Goal: Task Accomplishment & Management: Use online tool/utility

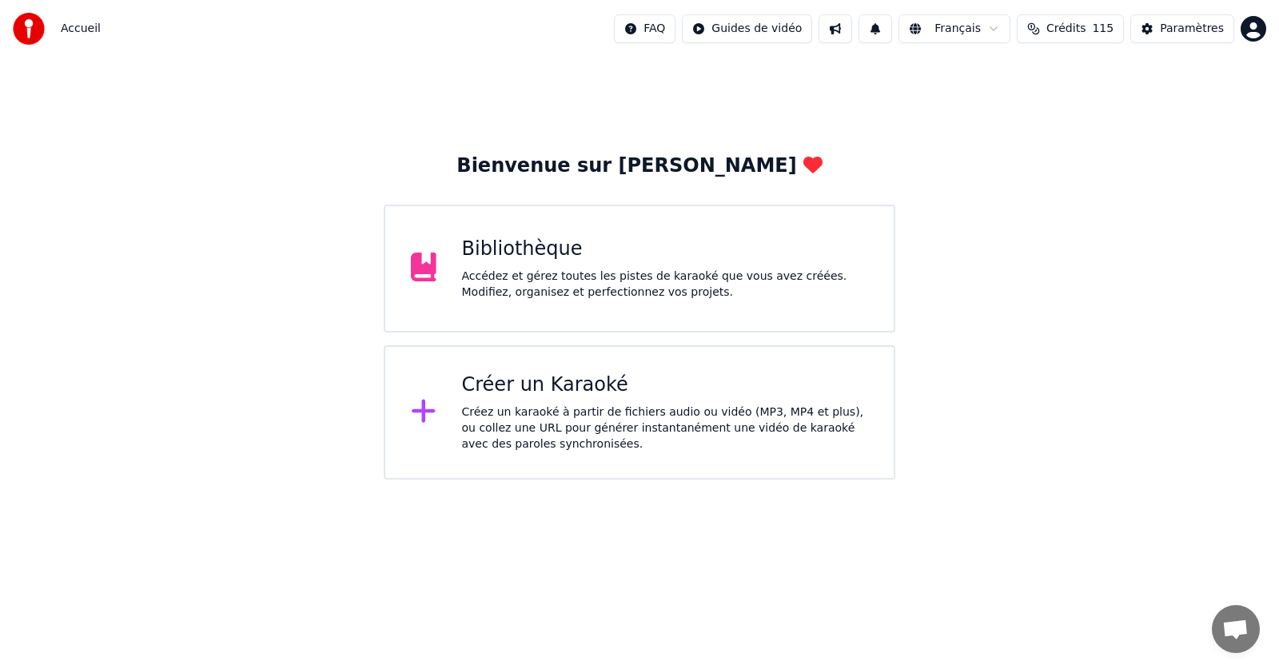
click at [595, 414] on div "Créez un karaoké à partir de fichiers audio ou vidéo (MP3, MP4 et plus), ou col…" at bounding box center [665, 429] width 407 height 48
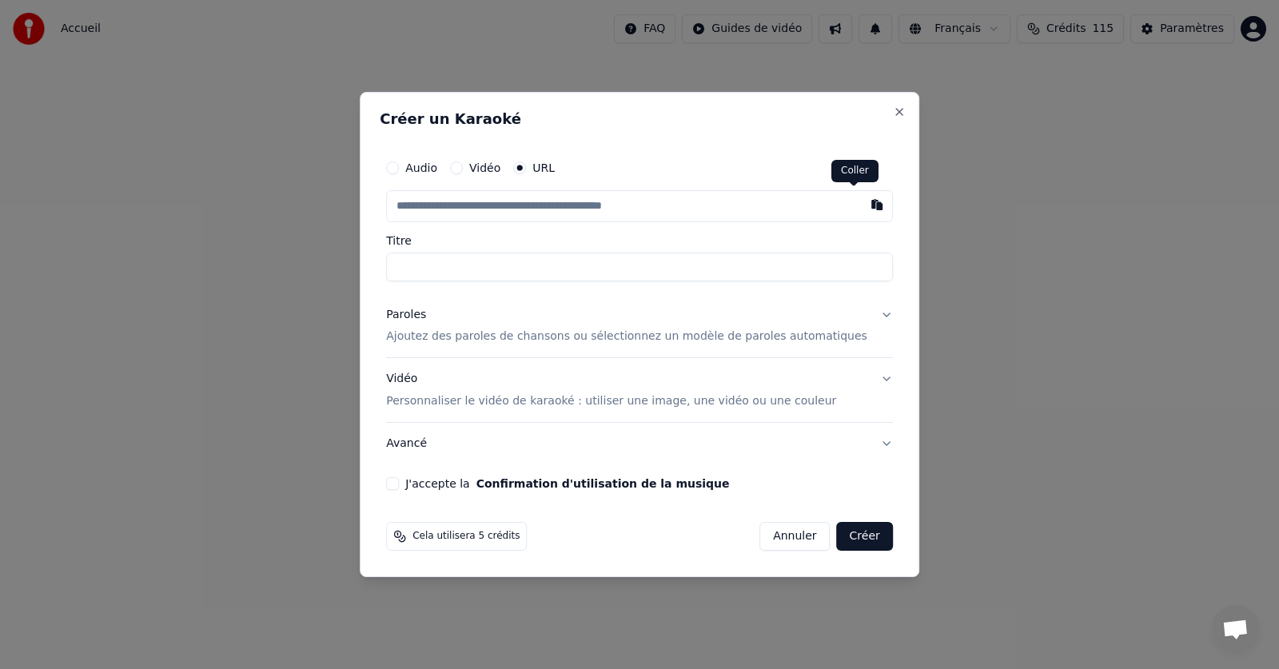
click at [861, 210] on button "button" at bounding box center [877, 204] width 32 height 29
type input "**********"
click at [533, 269] on input "Titre" at bounding box center [639, 267] width 507 height 29
type input "**********"
click at [861, 314] on button "Paroles Ajoutez des paroles de chansons ou sélectionnez un modèle de paroles au…" at bounding box center [639, 326] width 507 height 64
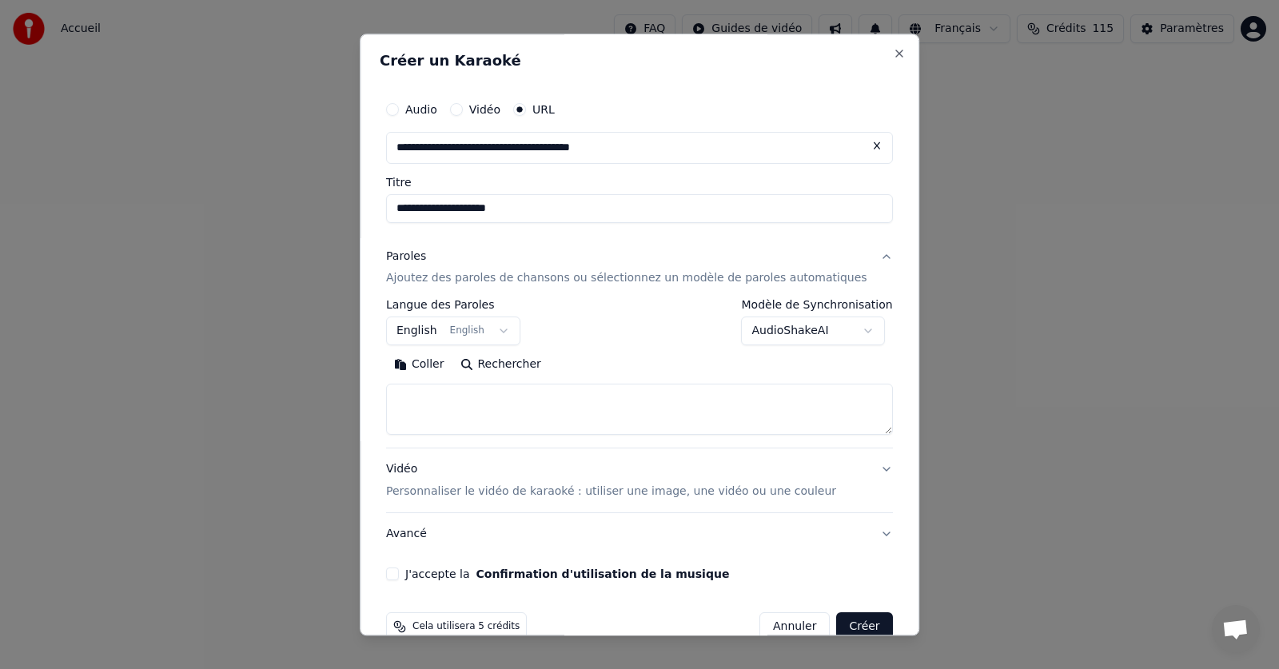
click at [505, 330] on button "English English" at bounding box center [453, 331] width 134 height 29
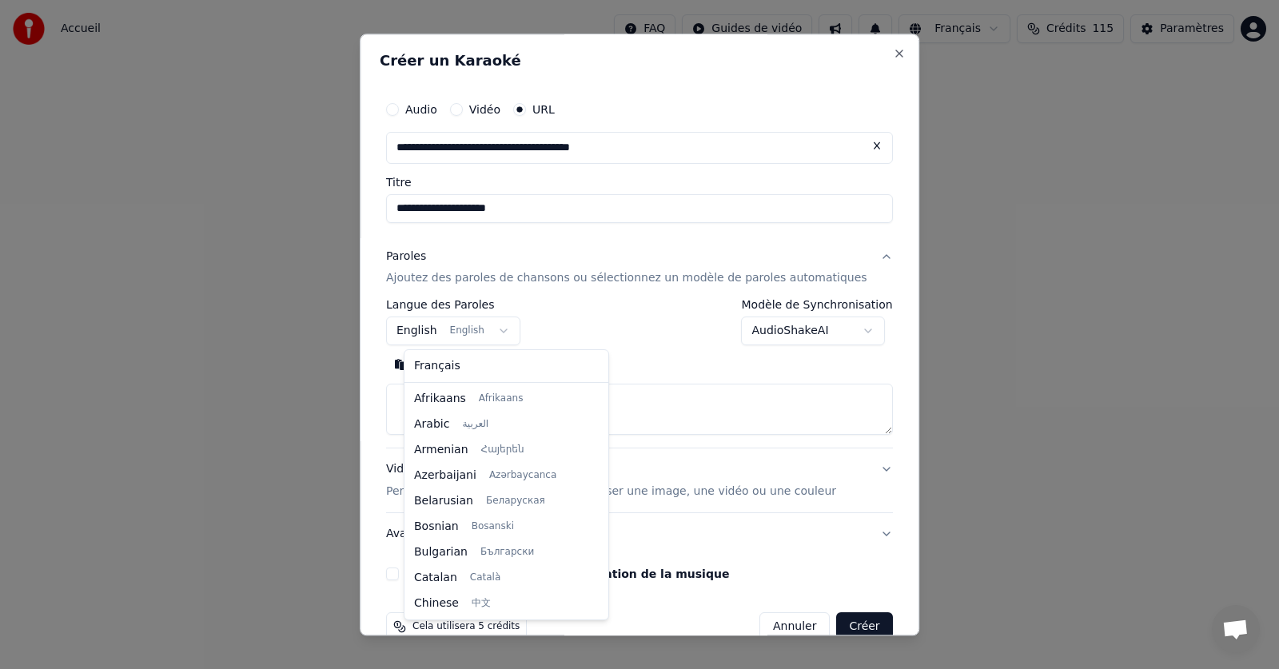
scroll to position [128, 0]
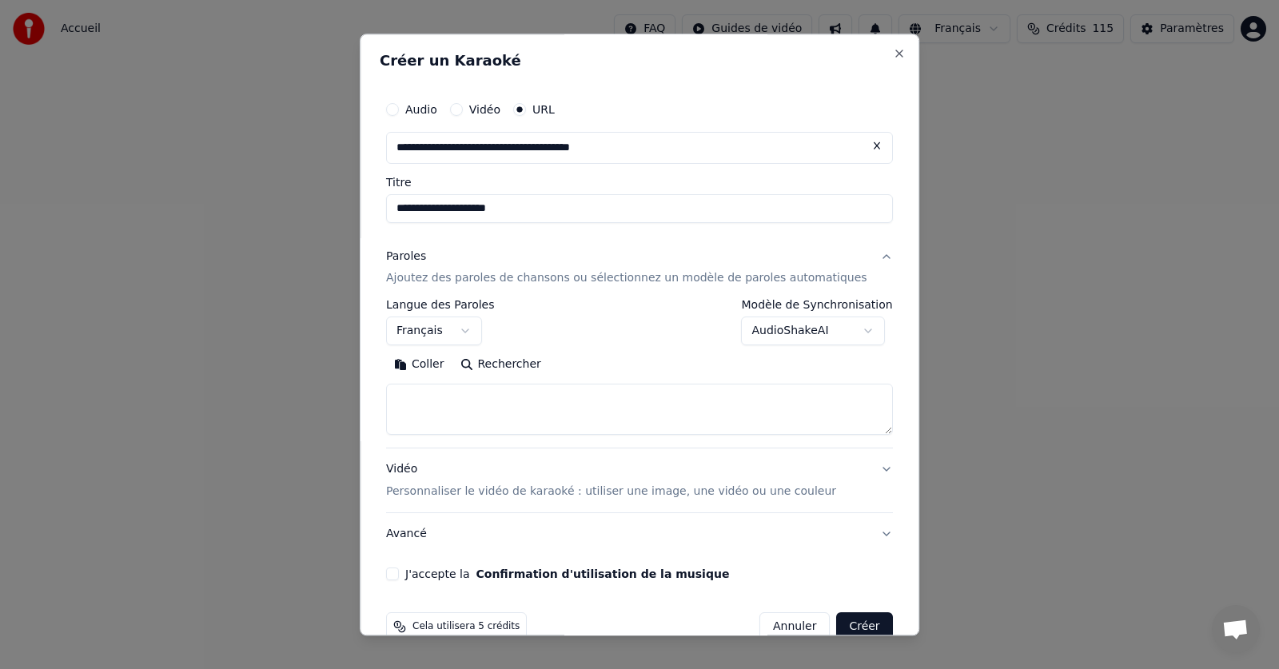
click at [800, 331] on body "**********" at bounding box center [639, 240] width 1279 height 480
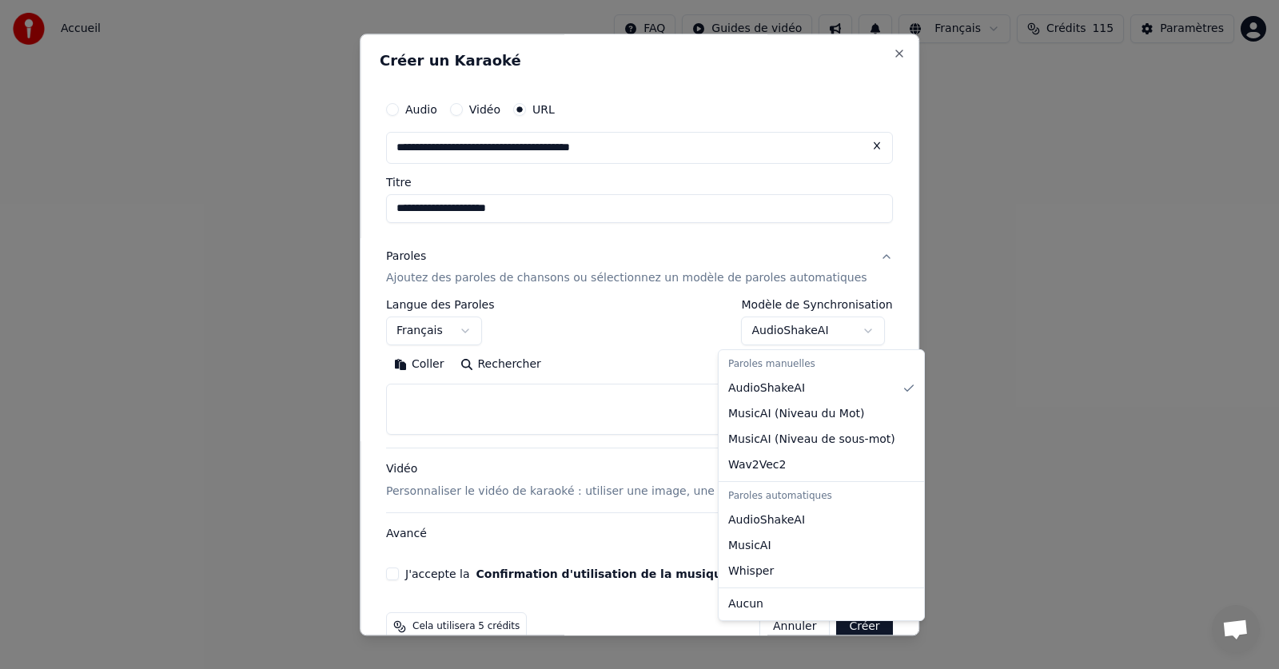
click at [603, 411] on body "**********" at bounding box center [639, 240] width 1279 height 480
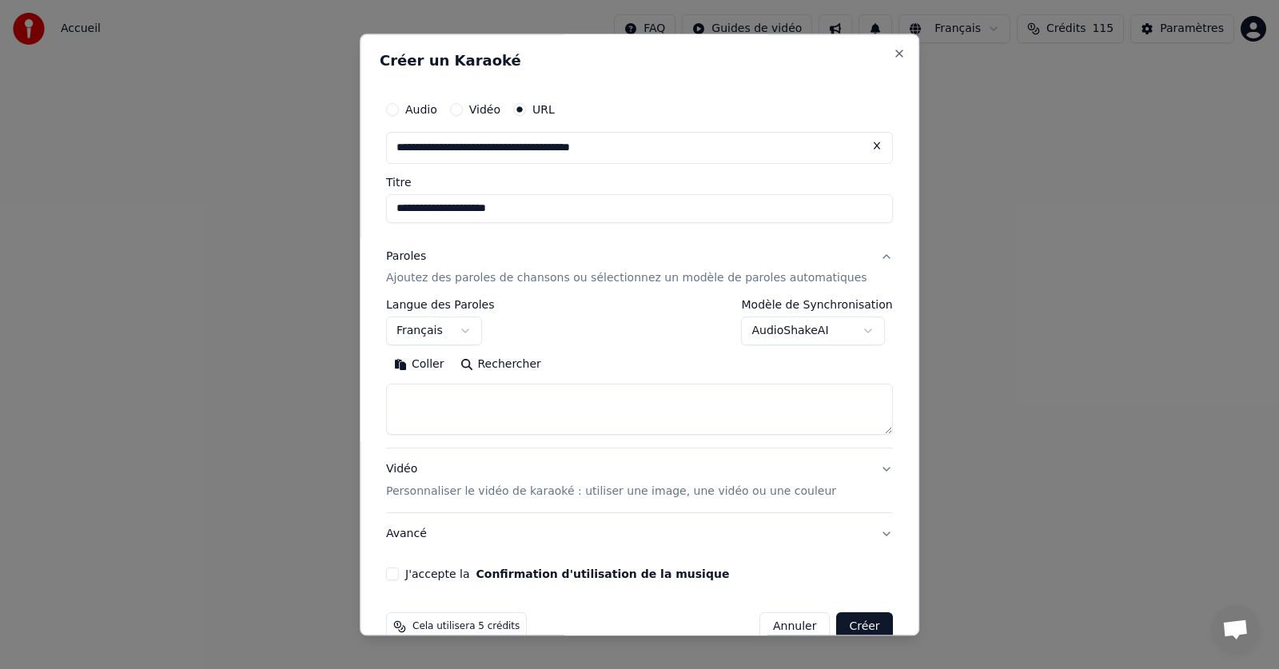
scroll to position [32, 0]
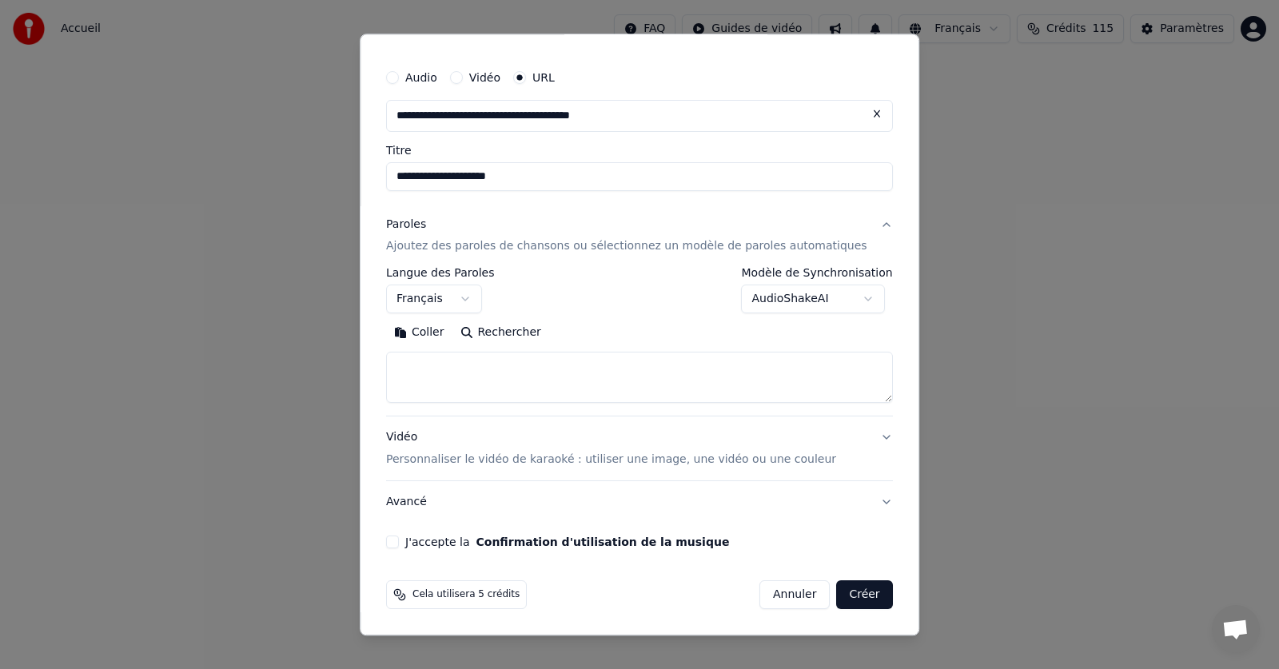
click at [399, 544] on button "J'accepte la Confirmation d'utilisation de la musique" at bounding box center [392, 543] width 13 height 13
click at [841, 592] on button "Créer" at bounding box center [865, 595] width 56 height 29
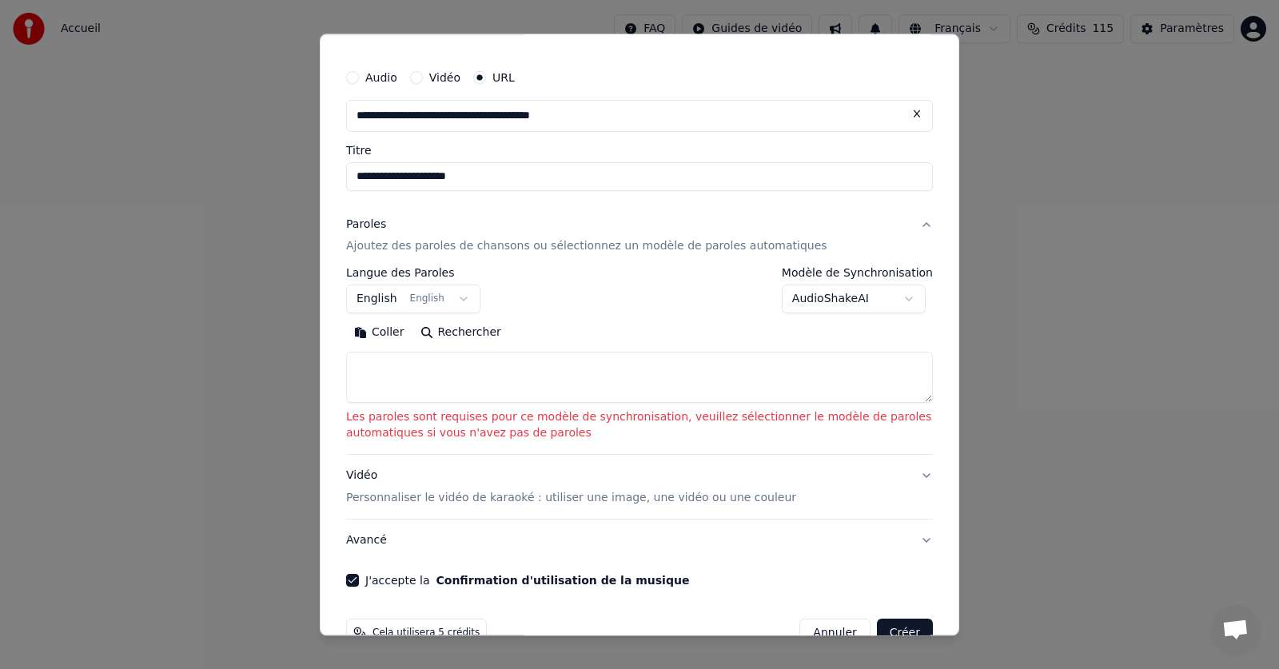
click at [440, 301] on button "English English" at bounding box center [413, 299] width 134 height 29
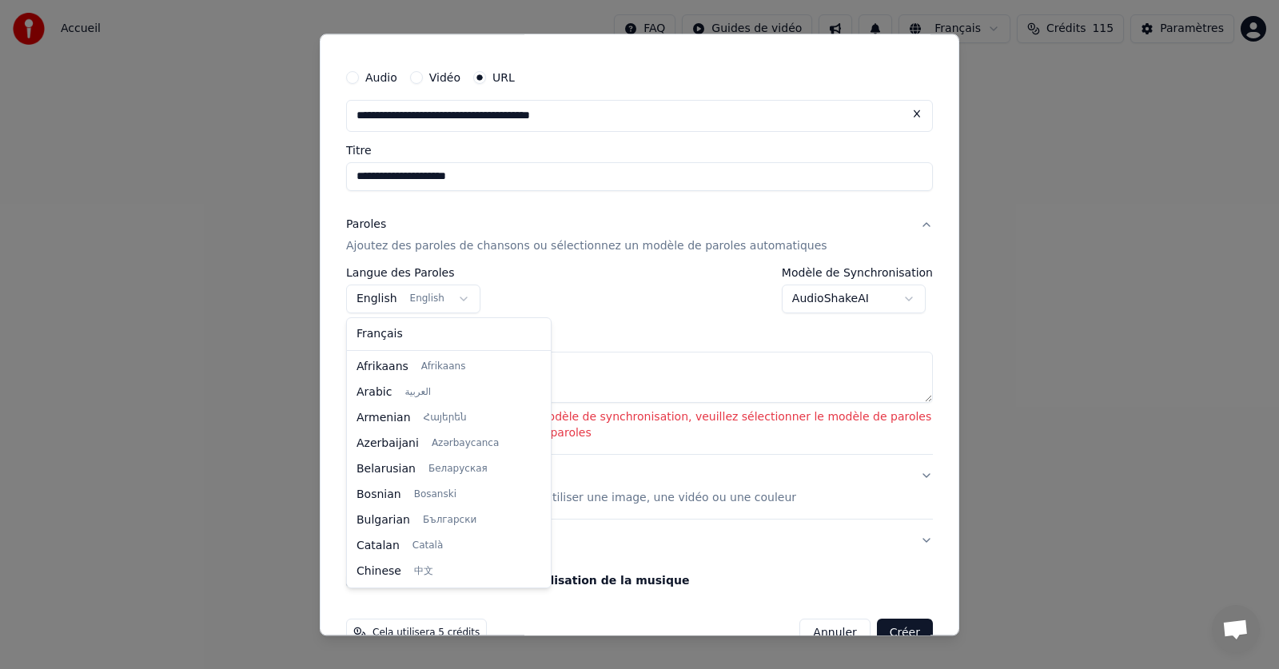
scroll to position [128, 0]
select select "**"
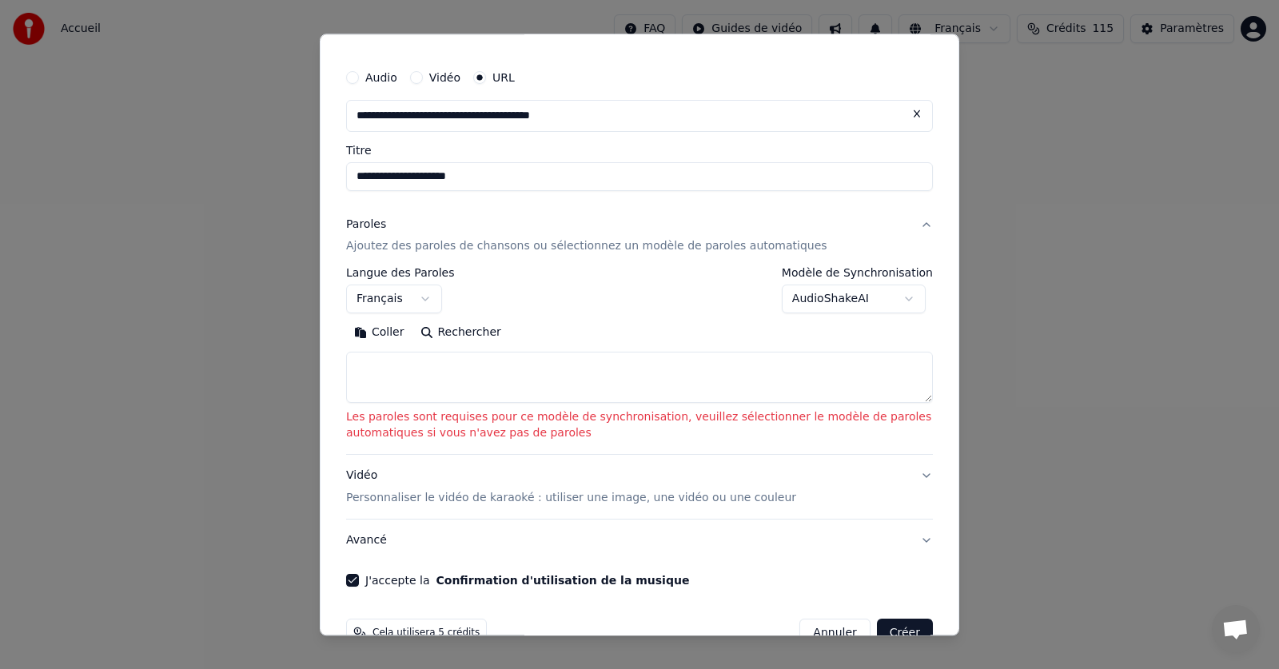
click at [425, 414] on p "Les paroles sont requises pour ce modèle de synchronisation, veuillez sélection…" at bounding box center [639, 426] width 587 height 32
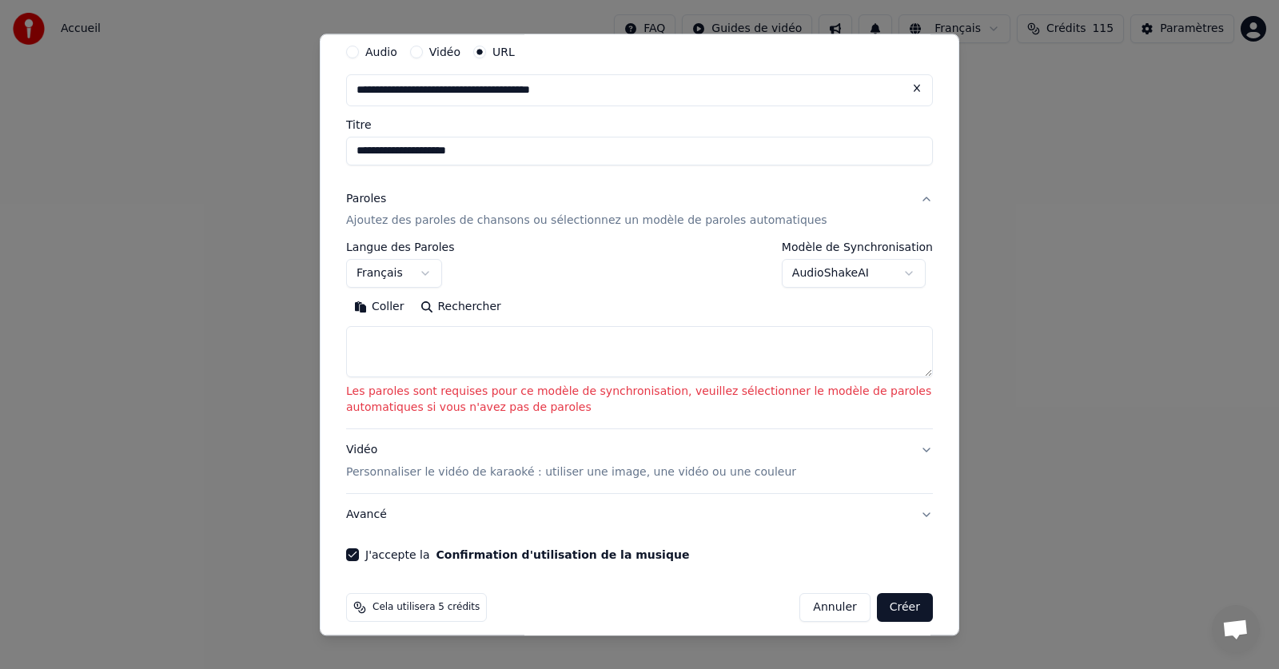
scroll to position [70, 0]
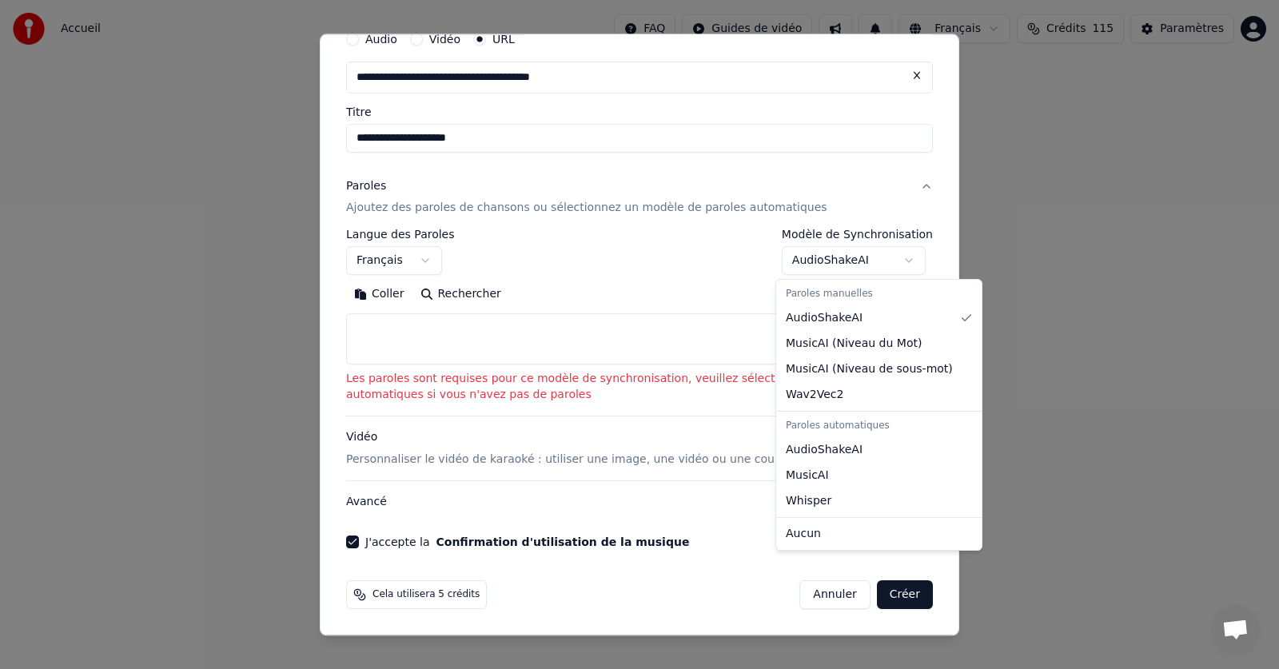
click at [841, 250] on body "**********" at bounding box center [639, 240] width 1279 height 480
select select "**********"
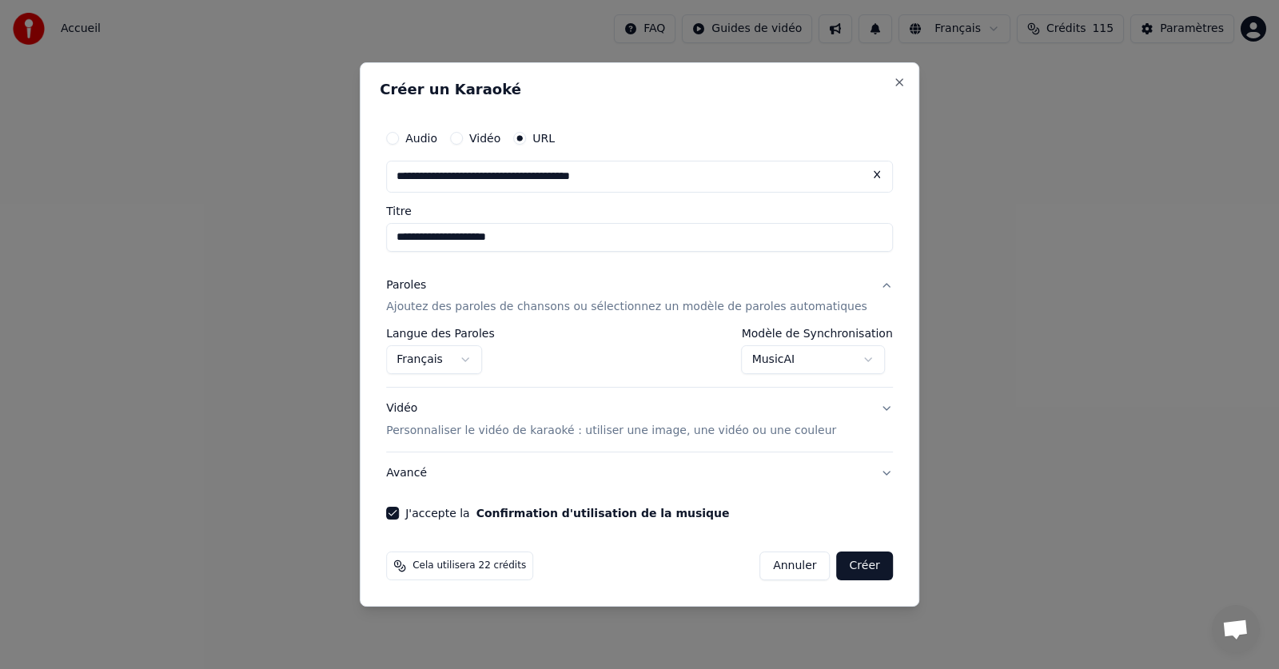
scroll to position [0, 0]
click at [848, 570] on button "Créer" at bounding box center [865, 566] width 56 height 29
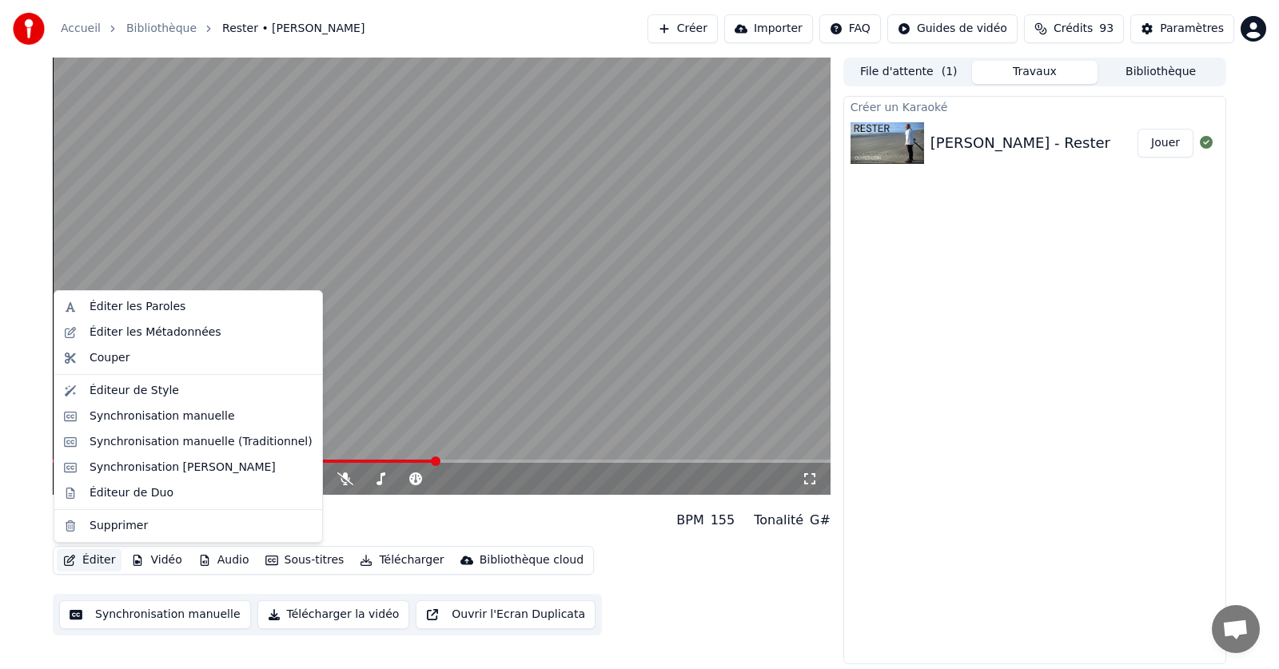
click at [93, 560] on button "Éditer" at bounding box center [89, 560] width 65 height 22
click at [141, 308] on div "Éditer les Paroles" at bounding box center [138, 307] width 96 height 16
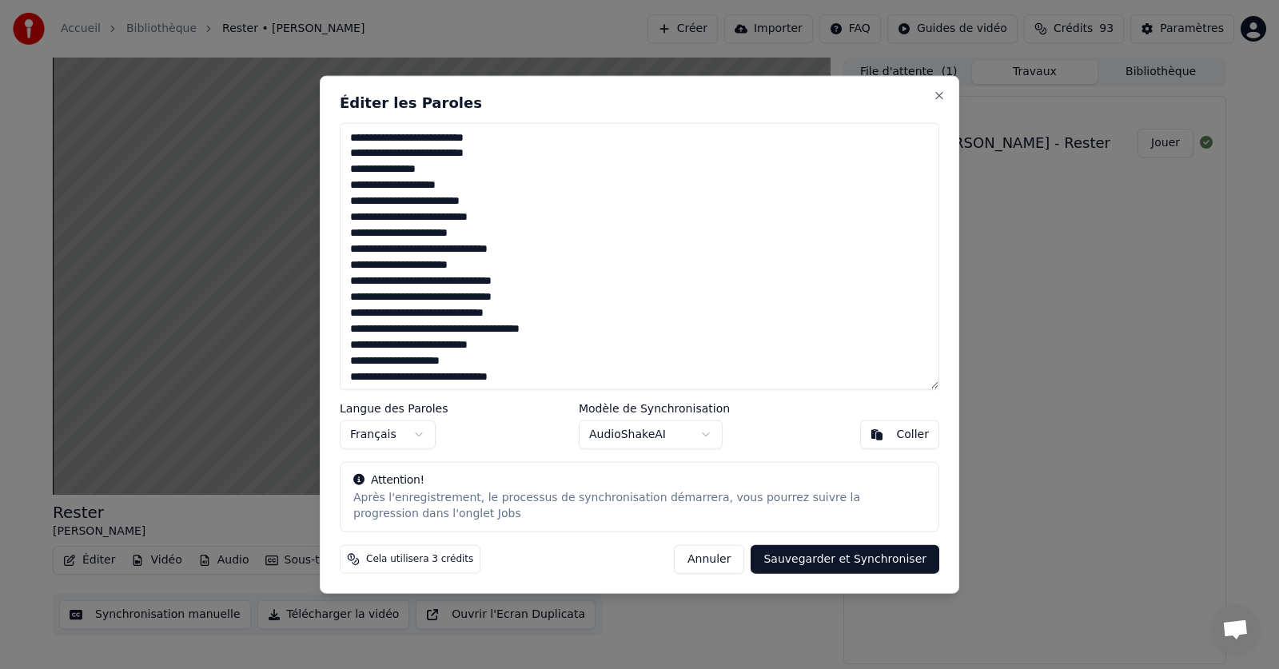
click at [512, 328] on textarea at bounding box center [640, 256] width 600 height 268
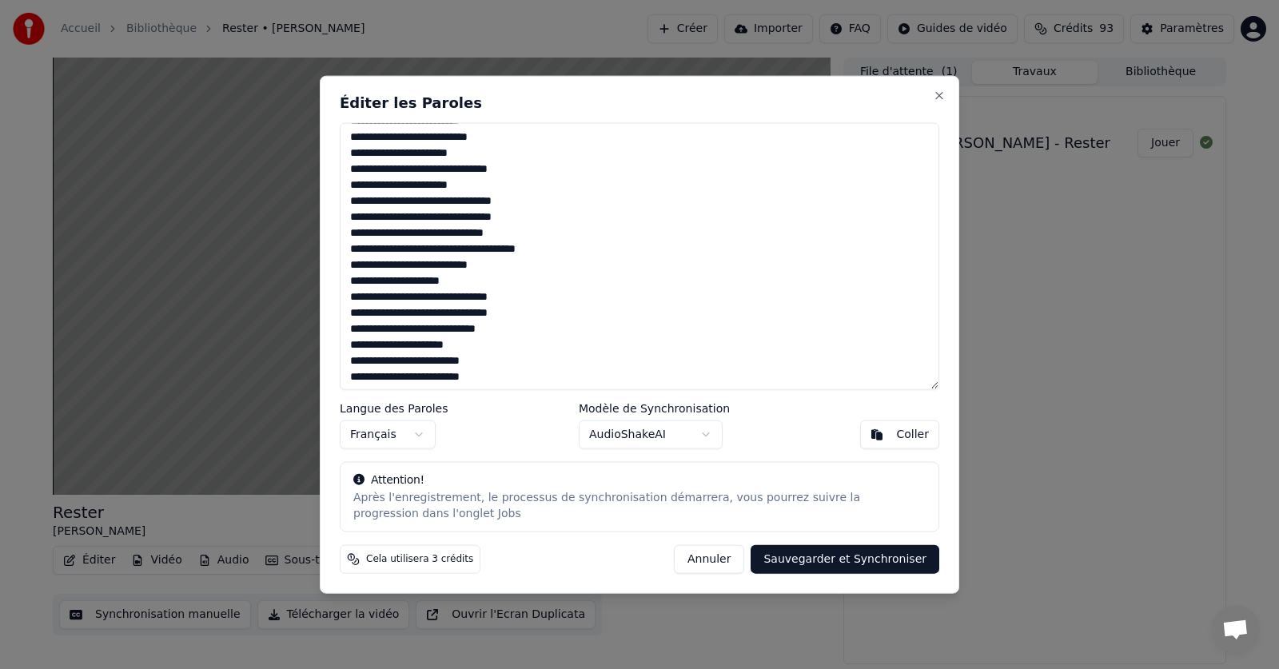
scroll to position [160, 0]
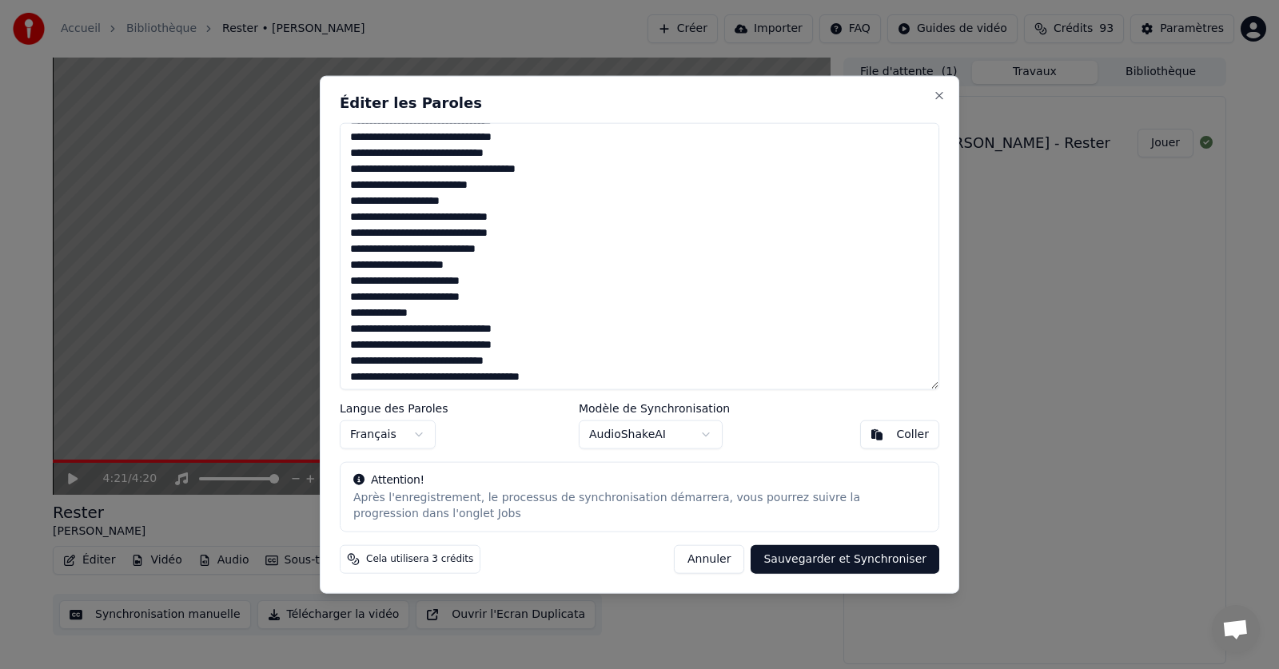
click at [513, 375] on textarea at bounding box center [640, 256] width 600 height 268
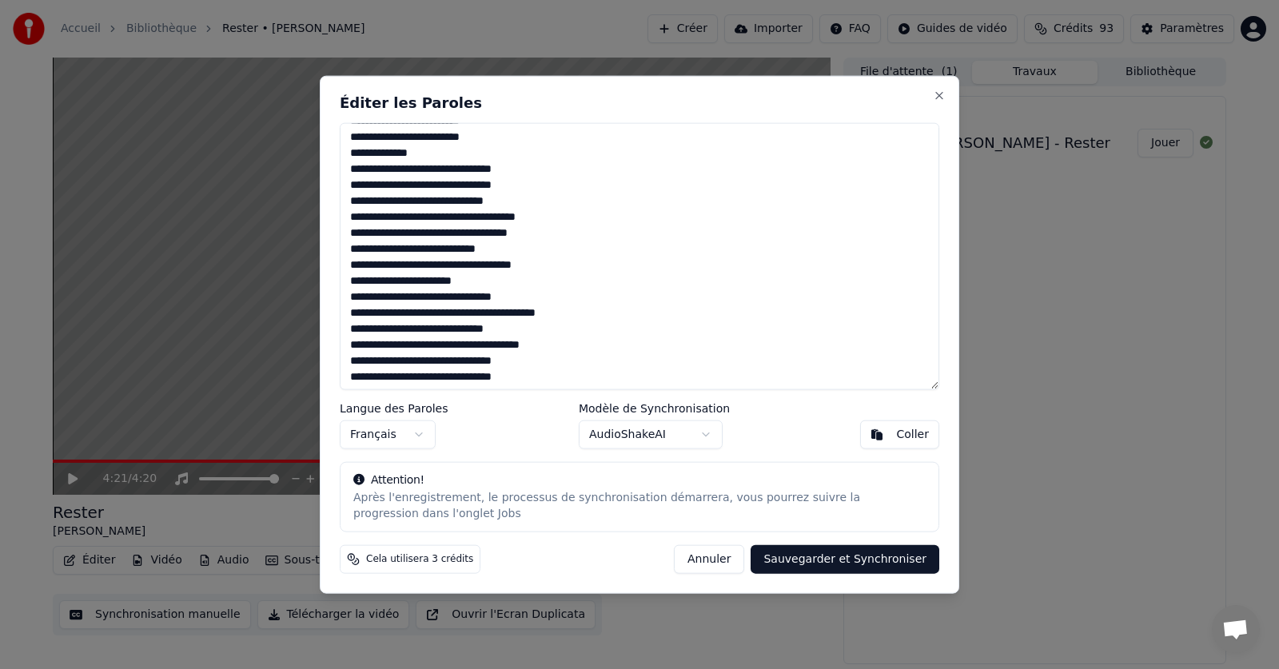
scroll to position [385, 0]
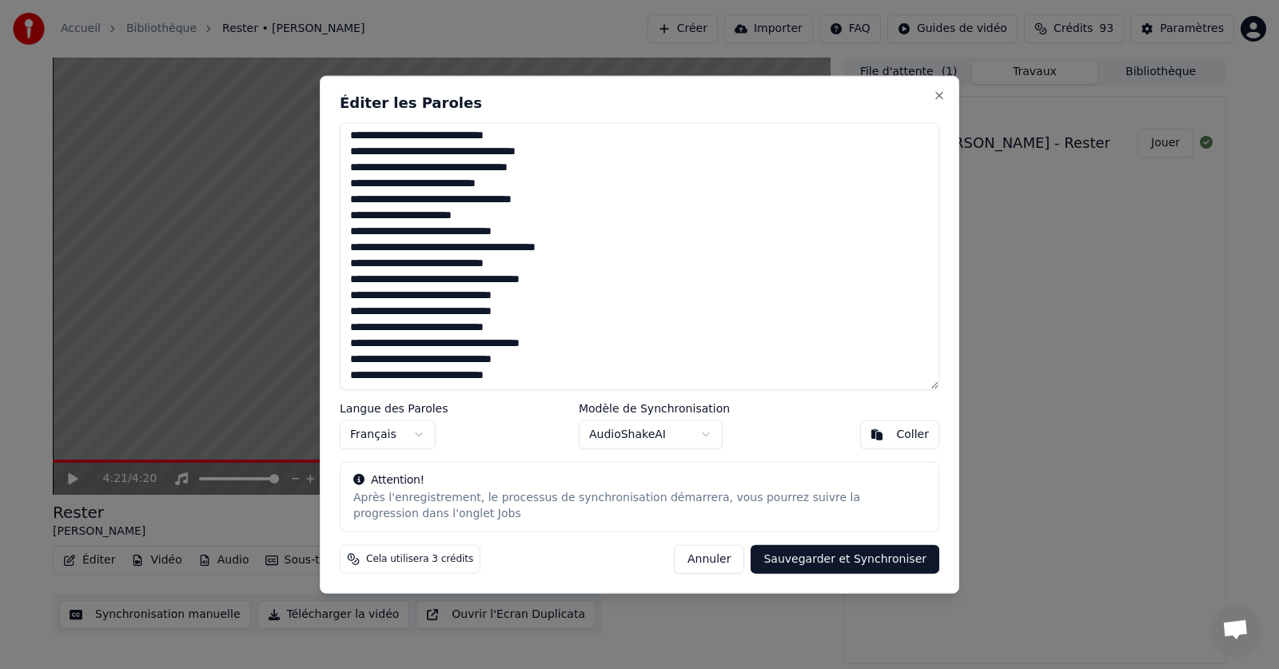
drag, startPoint x: 528, startPoint y: 281, endPoint x: 528, endPoint y: 292, distance: 11.2
click at [528, 281] on textarea at bounding box center [640, 256] width 600 height 268
click at [512, 346] on textarea at bounding box center [640, 256] width 600 height 268
type textarea "**********"
click at [844, 567] on button "Sauvegarder et Synchroniser" at bounding box center [845, 559] width 189 height 29
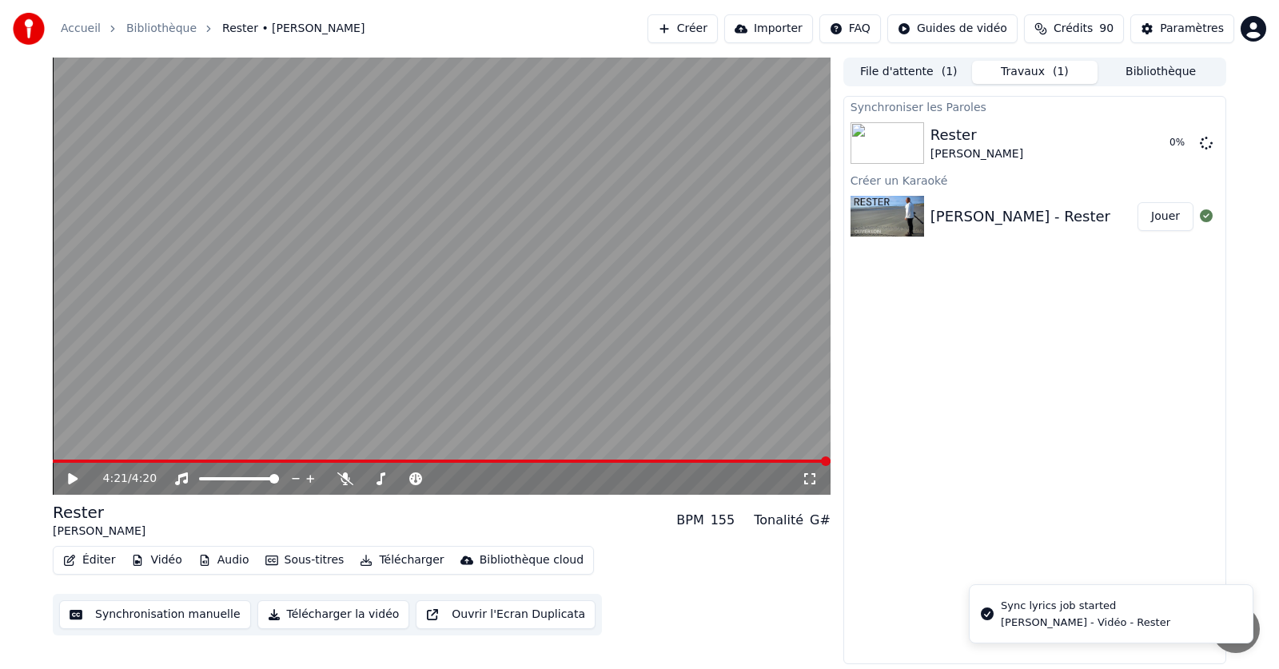
click at [71, 474] on icon at bounding box center [85, 479] width 38 height 13
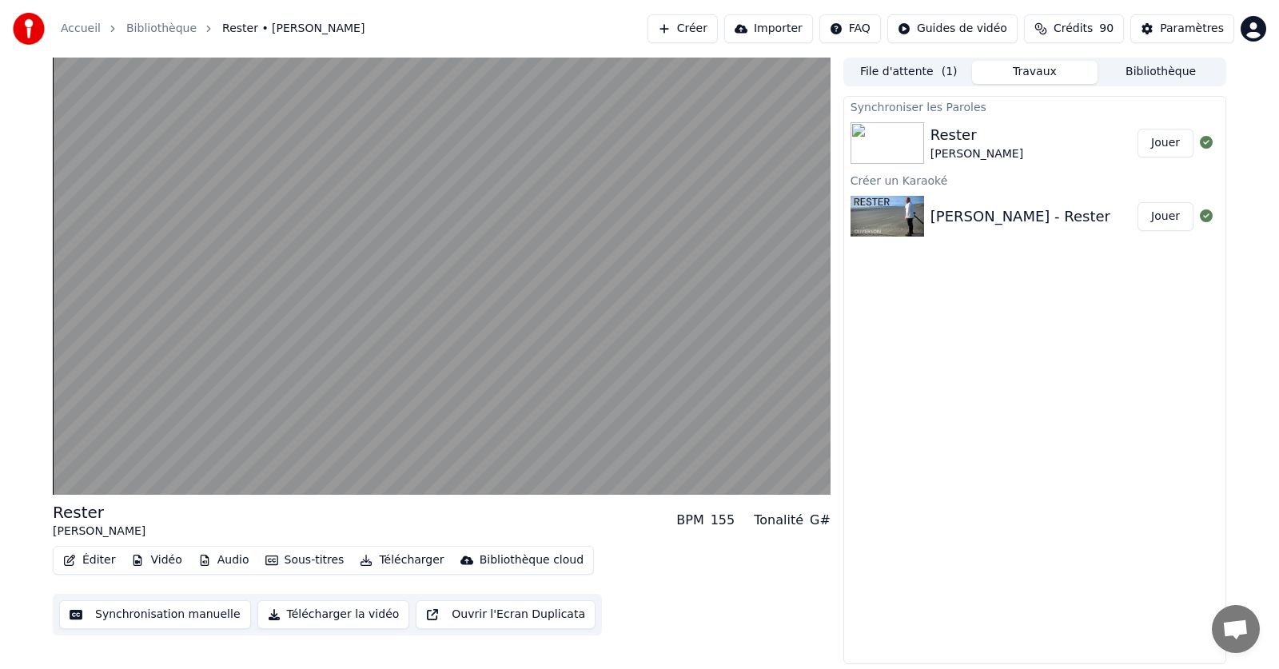
click at [92, 556] on button "Éditer" at bounding box center [89, 560] width 65 height 22
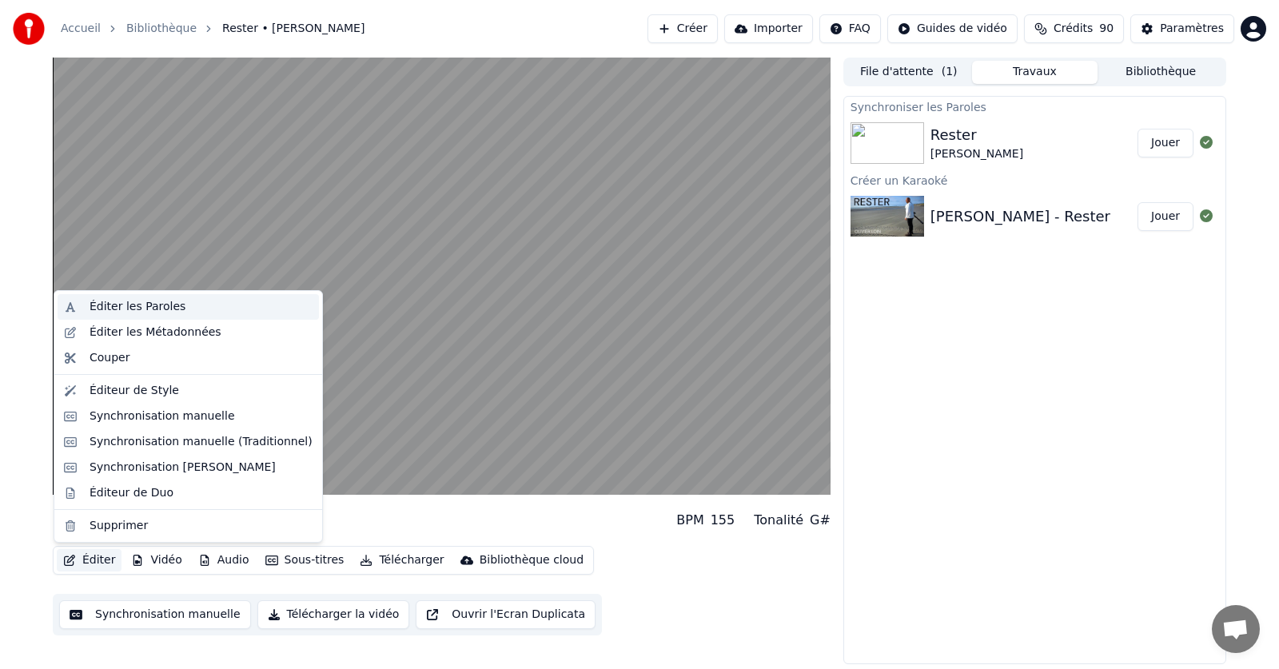
click at [142, 310] on div "Éditer les Paroles" at bounding box center [138, 307] width 96 height 16
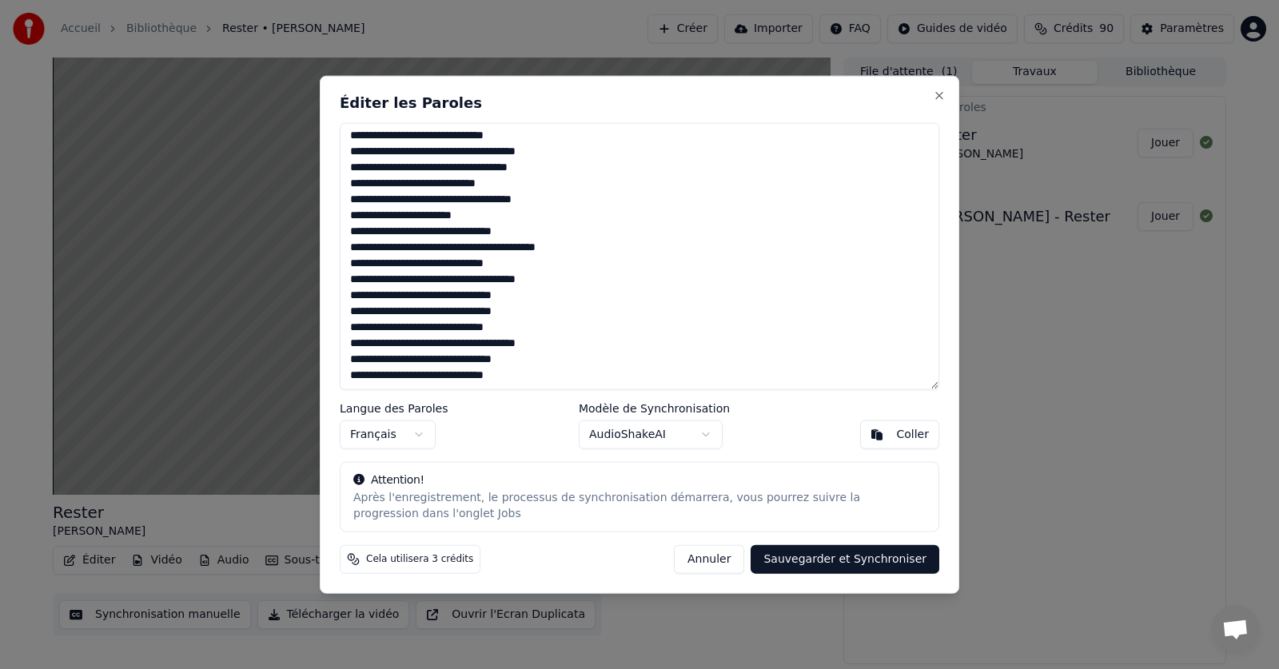
click at [727, 562] on button "Annuler" at bounding box center [709, 559] width 70 height 29
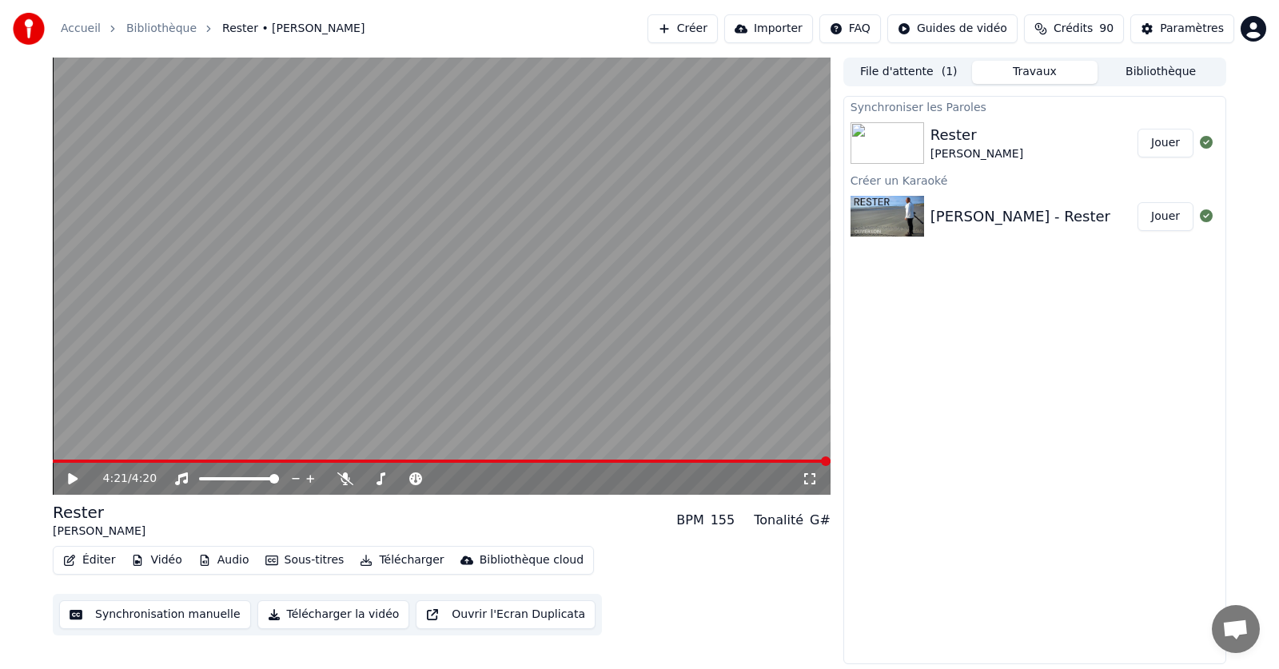
click at [388, 561] on button "Télécharger" at bounding box center [401, 560] width 97 height 22
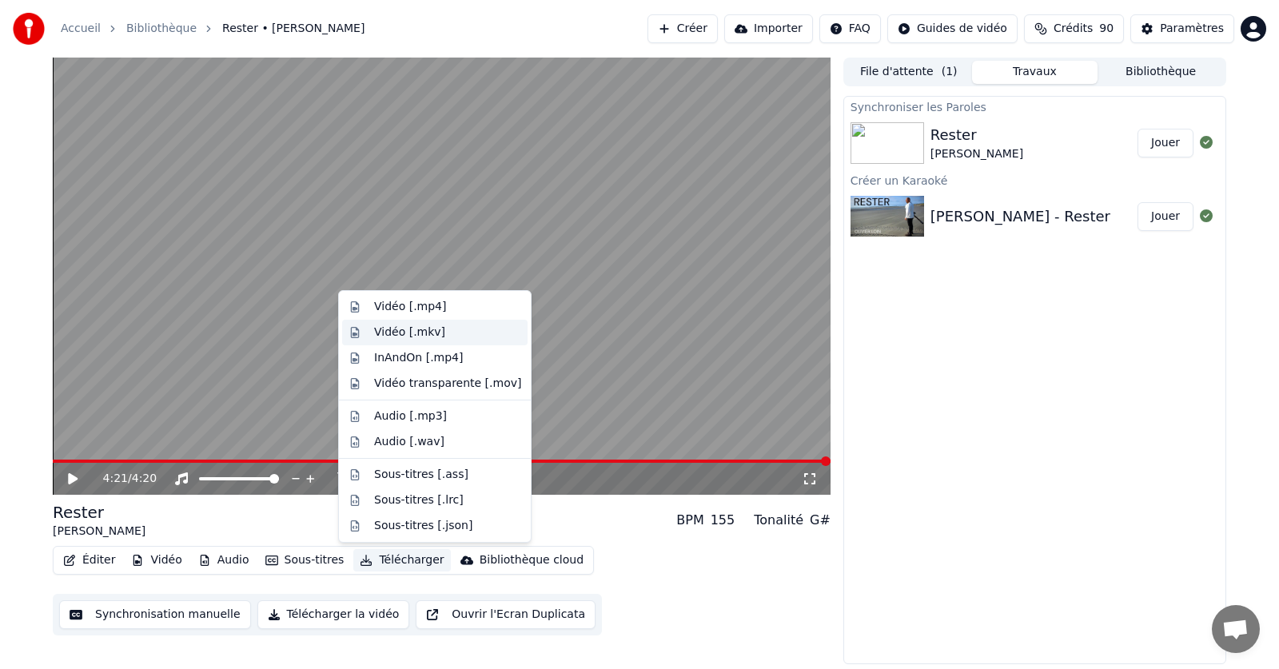
click at [406, 334] on div "Vidéo [.mkv]" at bounding box center [409, 333] width 71 height 16
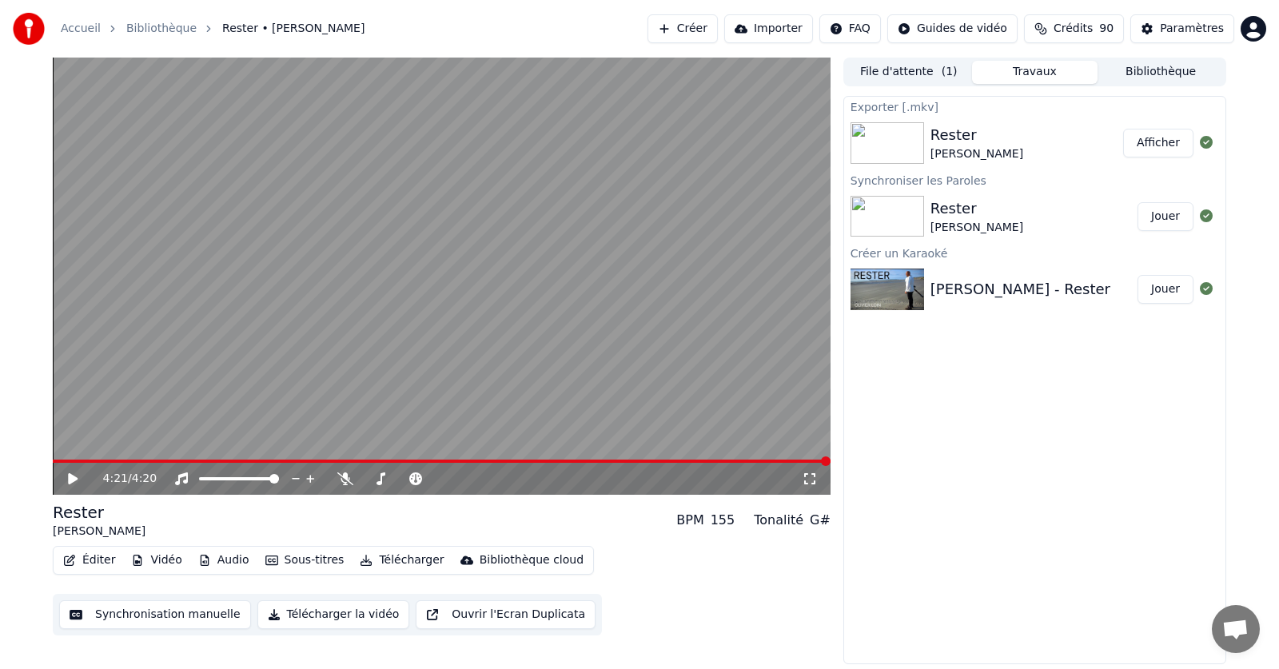
click at [1167, 143] on button "Afficher" at bounding box center [1158, 143] width 70 height 29
click at [966, 146] on div "[PERSON_NAME]" at bounding box center [977, 154] width 93 height 16
click at [1156, 142] on button "Afficher" at bounding box center [1158, 143] width 70 height 29
click at [925, 77] on button "File d'attente ( 1 )" at bounding box center [909, 72] width 126 height 23
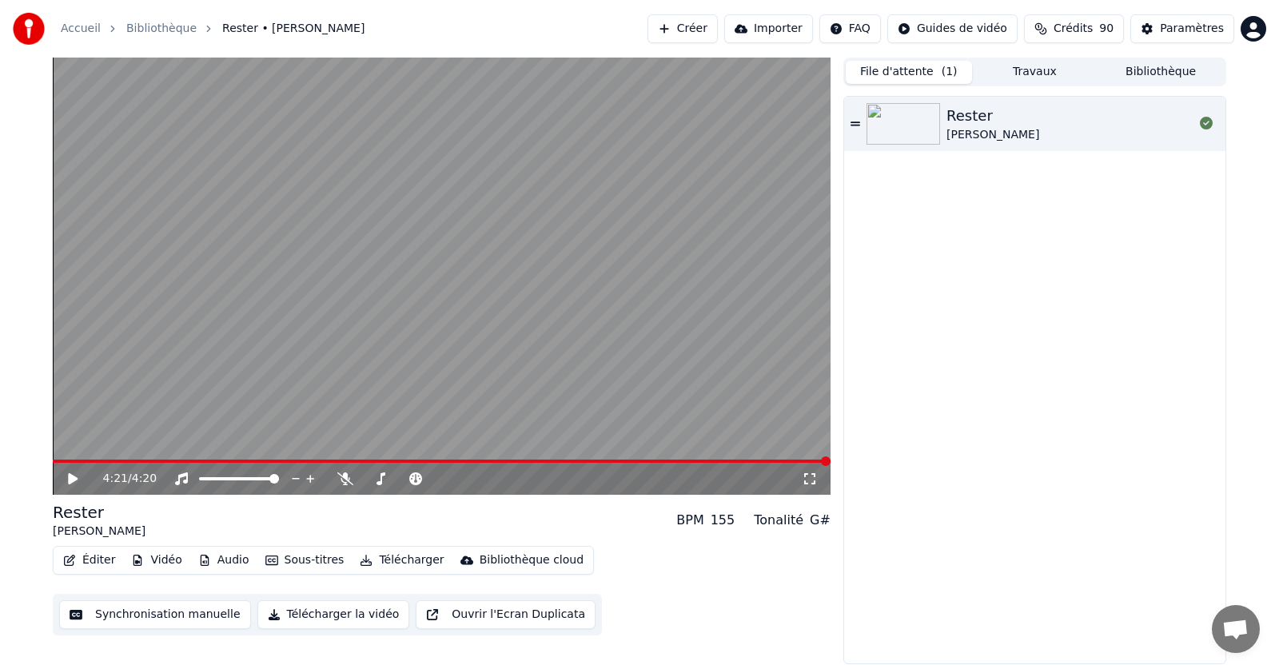
click at [1016, 76] on button "Travaux" at bounding box center [1035, 72] width 126 height 23
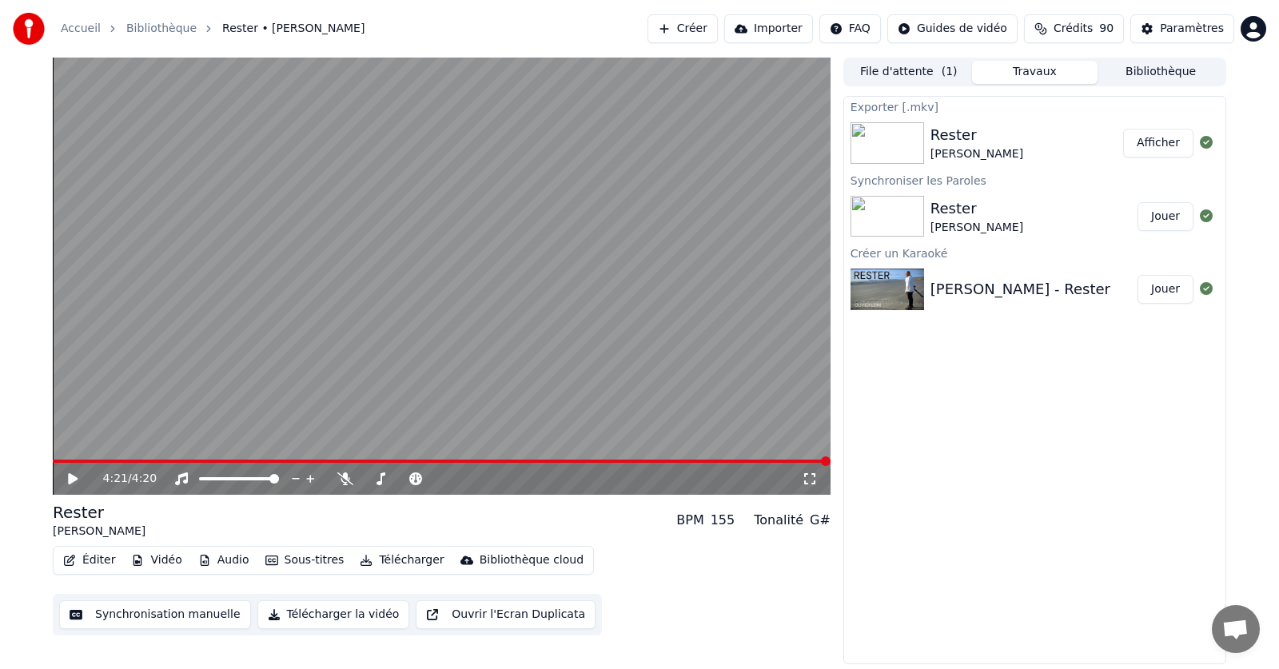
click at [1186, 66] on button "Bibliothèque" at bounding box center [1161, 72] width 126 height 23
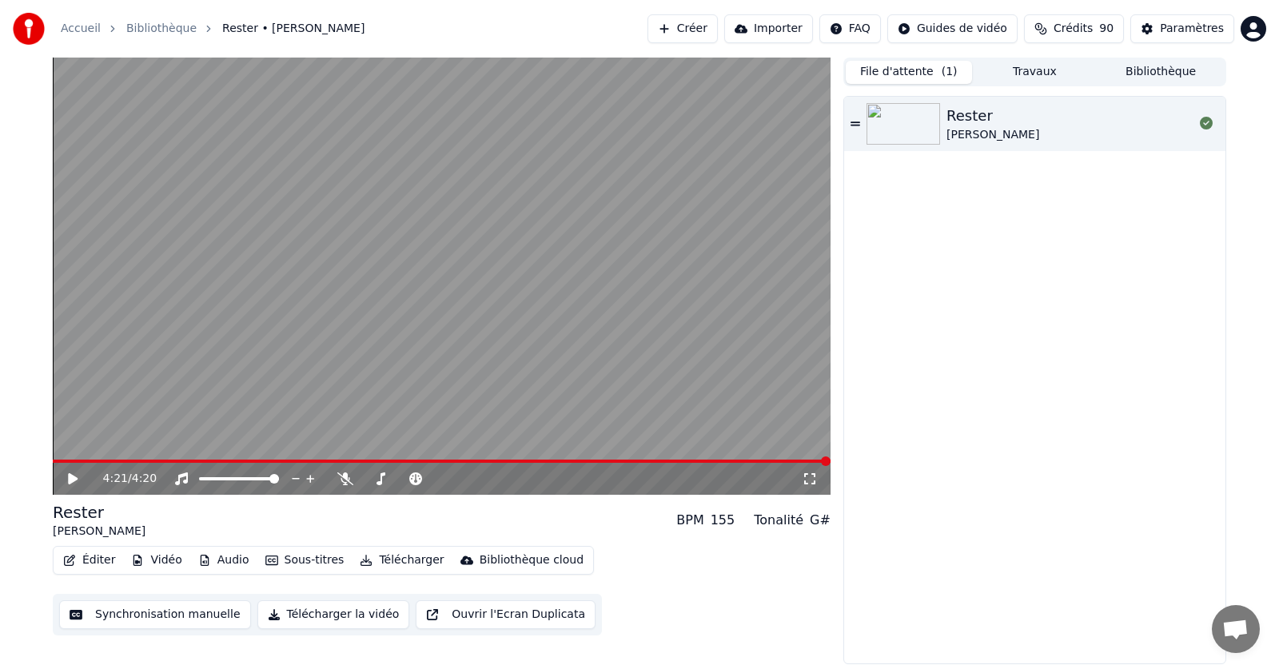
click at [924, 72] on button "File d'attente ( 1 )" at bounding box center [909, 72] width 126 height 23
click at [1010, 72] on button "Travaux" at bounding box center [1035, 72] width 126 height 23
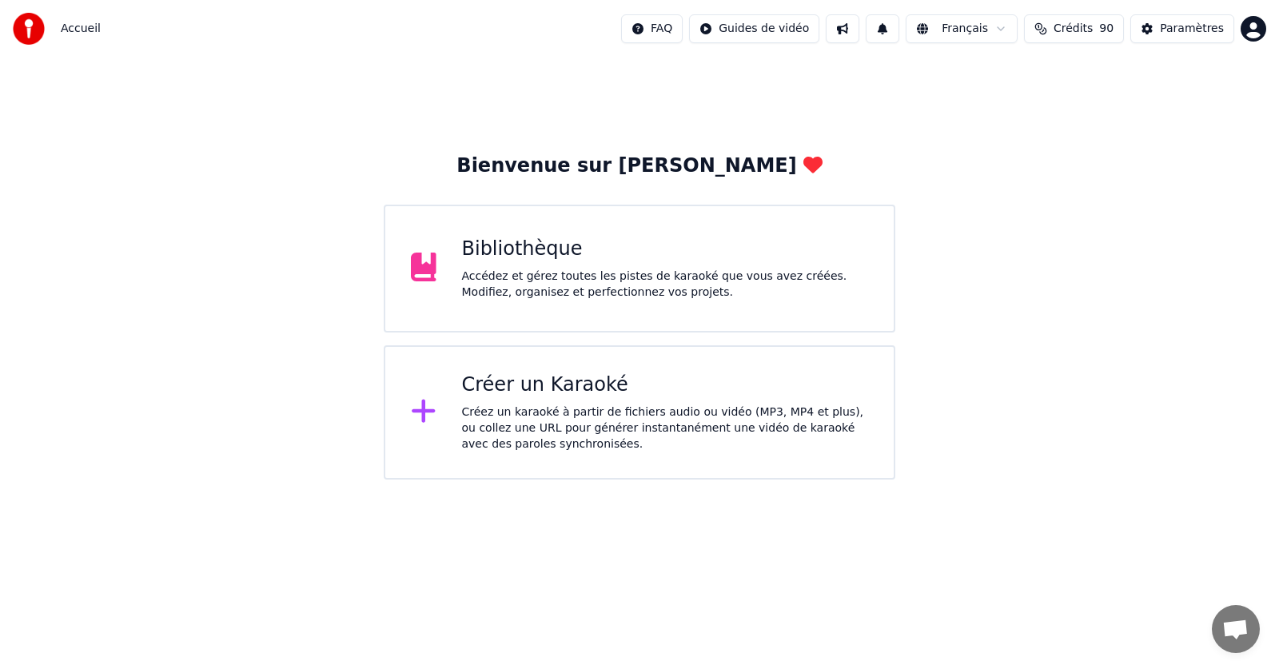
click at [499, 272] on div "Accédez et gérez toutes les pistes de karaoké que vous avez créées. Modifiez, o…" at bounding box center [665, 285] width 407 height 32
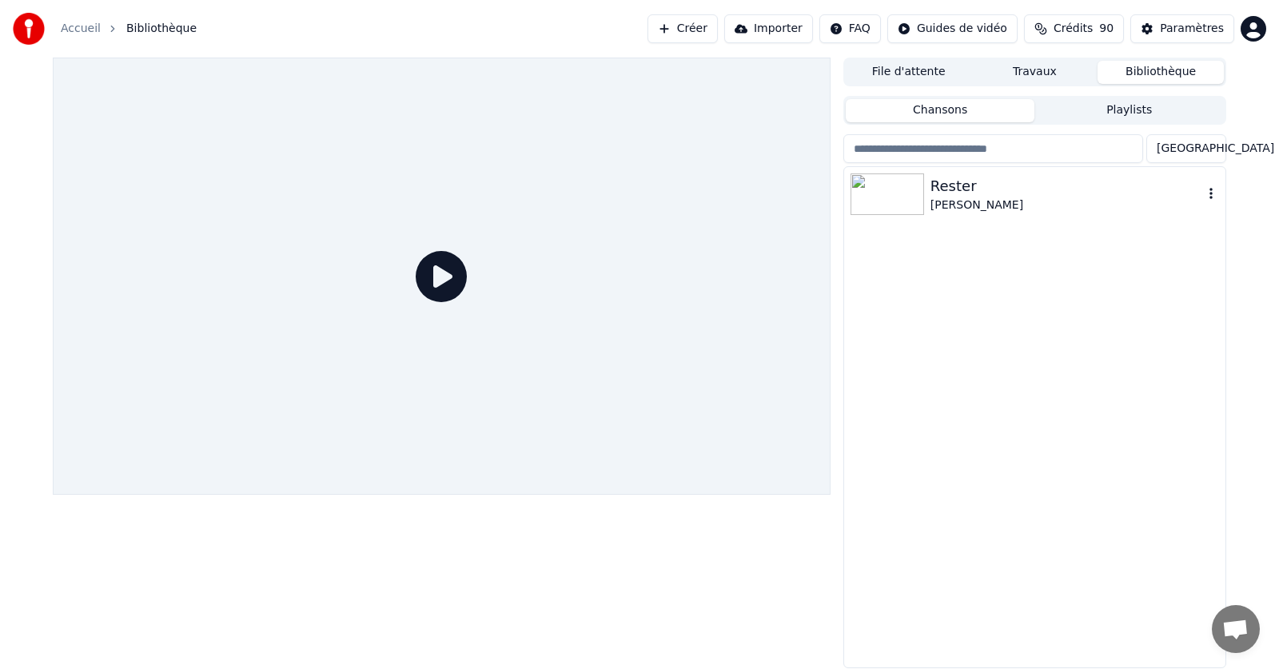
click at [903, 197] on img at bounding box center [888, 195] width 74 height 42
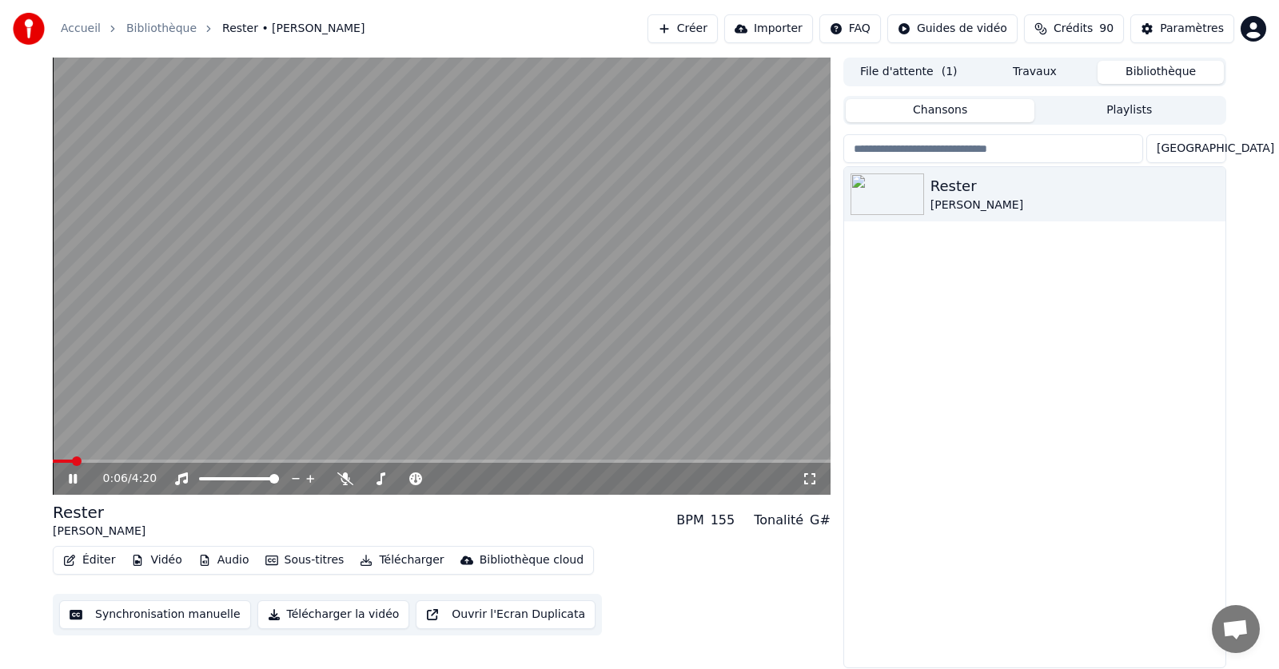
click at [308, 615] on button "Télécharger la vidéo" at bounding box center [333, 614] width 153 height 29
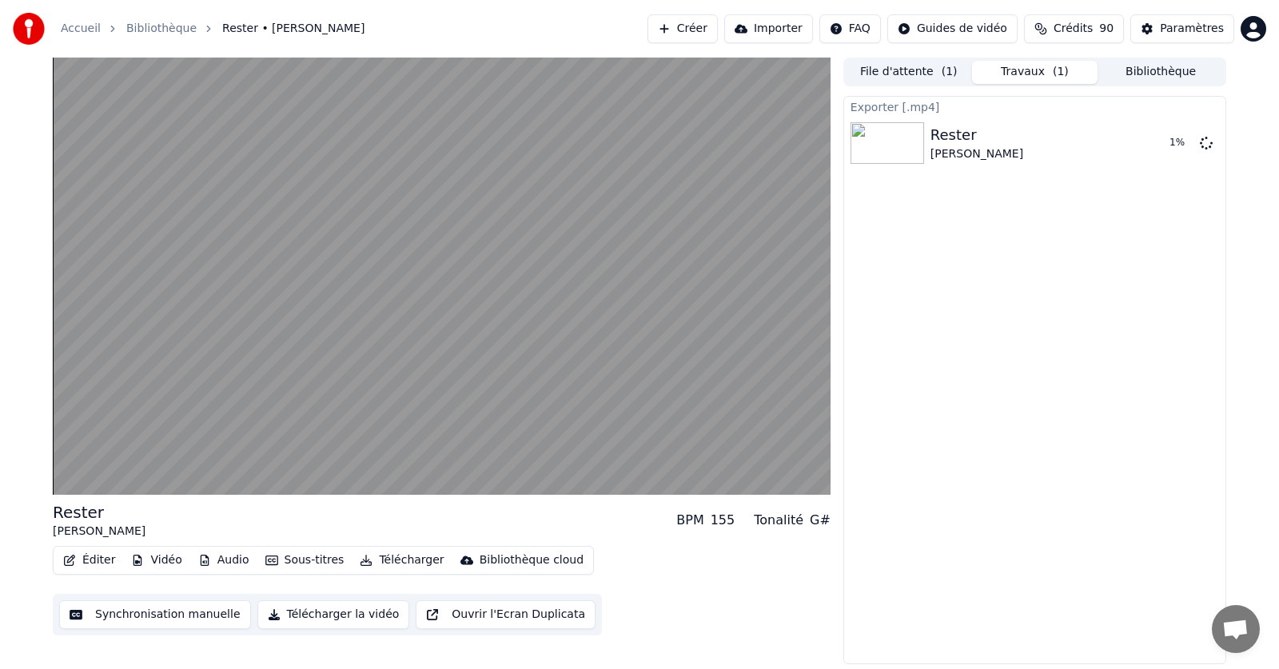
click at [1027, 74] on button "Travaux ( 1 )" at bounding box center [1035, 72] width 126 height 23
click at [899, 75] on button "File d'attente ( 1 )" at bounding box center [909, 72] width 126 height 23
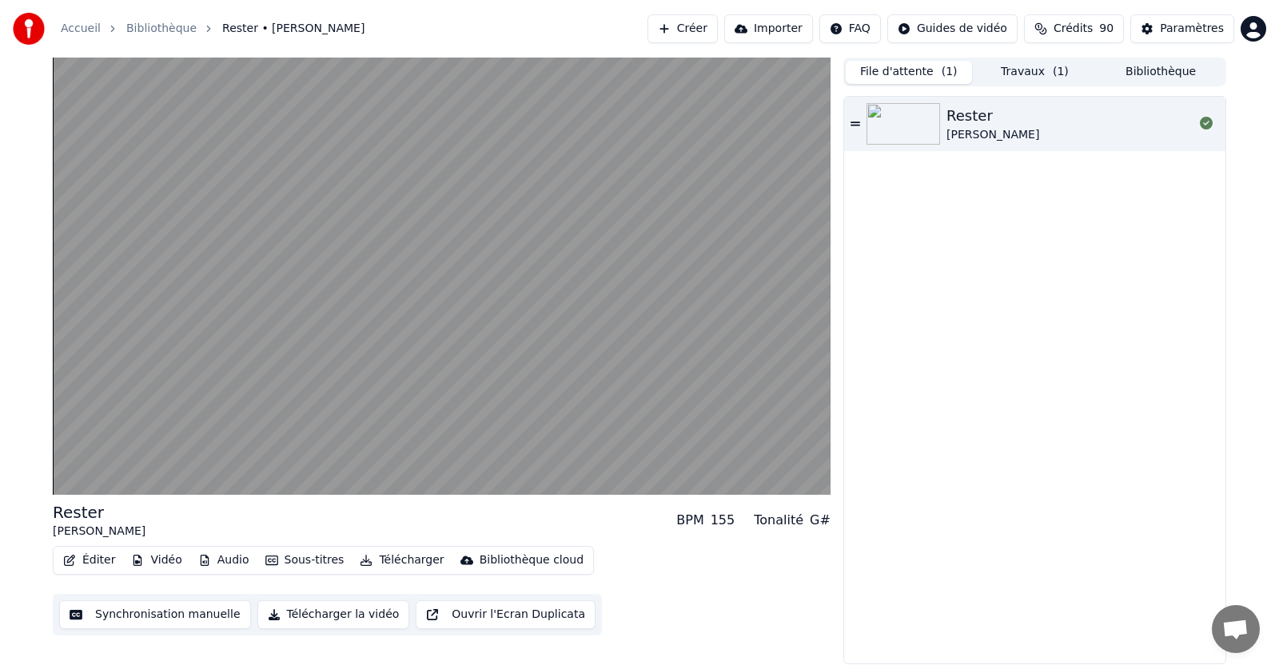
click at [1026, 72] on button "Travaux ( 1 )" at bounding box center [1035, 72] width 126 height 23
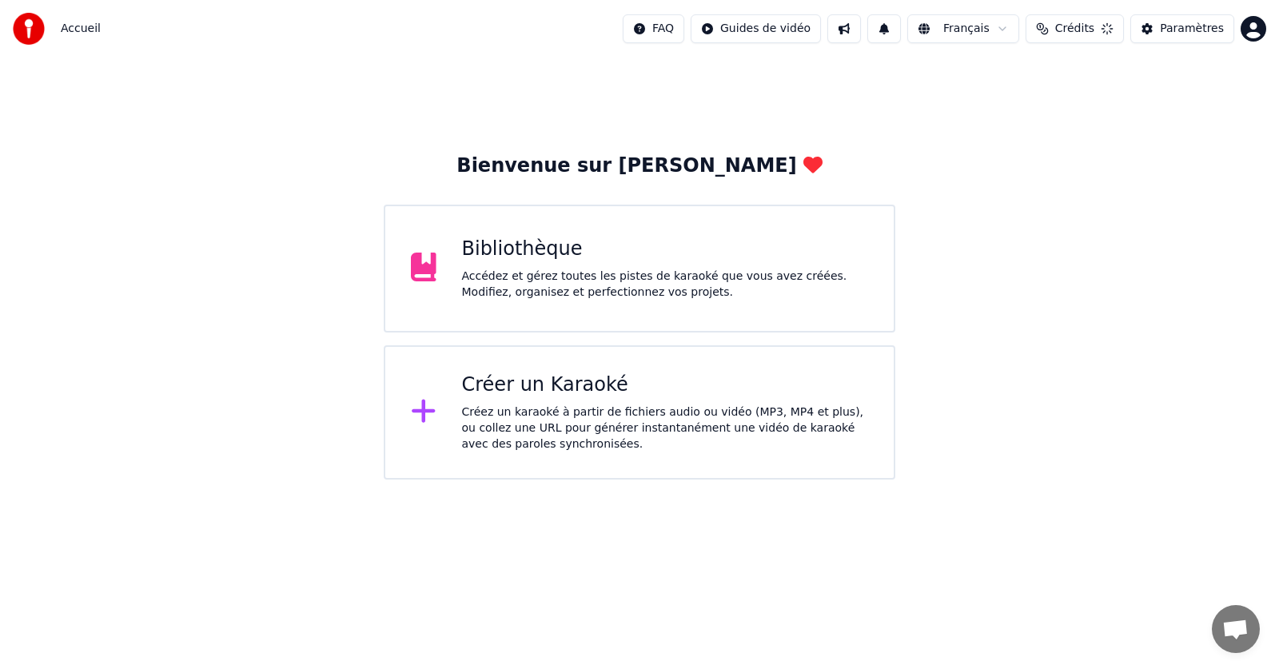
click at [456, 261] on div "Bibliothèque Accédez et gérez toutes les pistes de karaoké que vous avez créées…" at bounding box center [640, 269] width 512 height 128
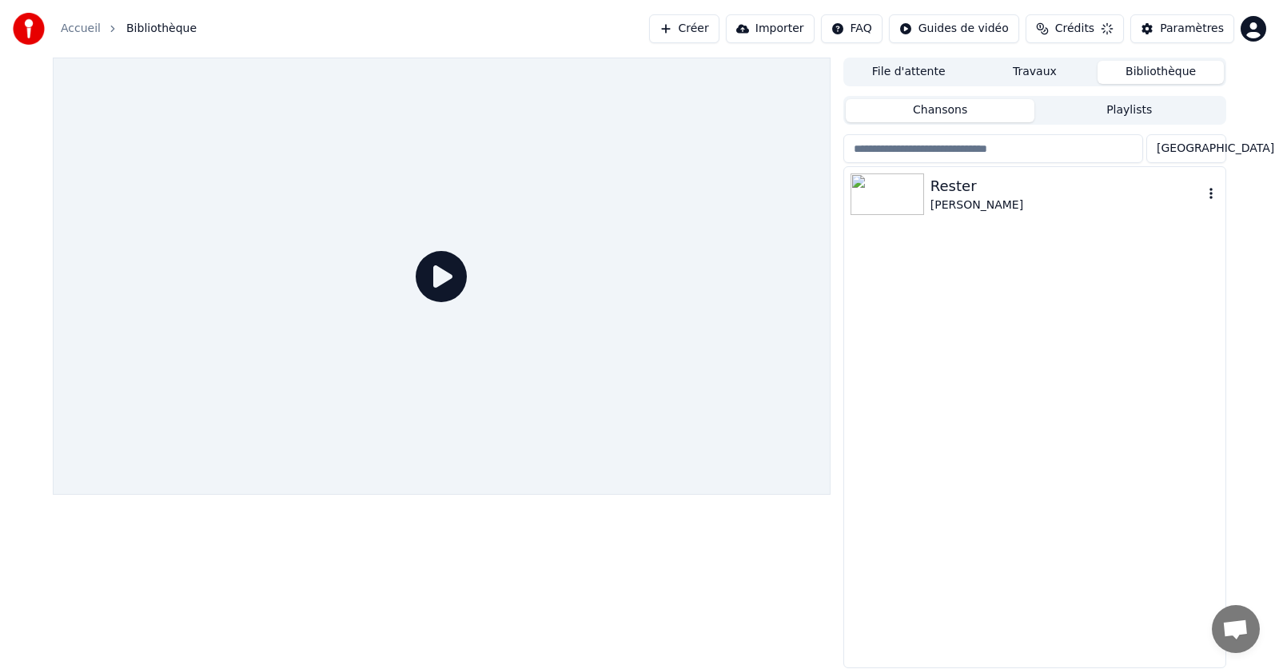
click at [892, 203] on img at bounding box center [888, 195] width 74 height 42
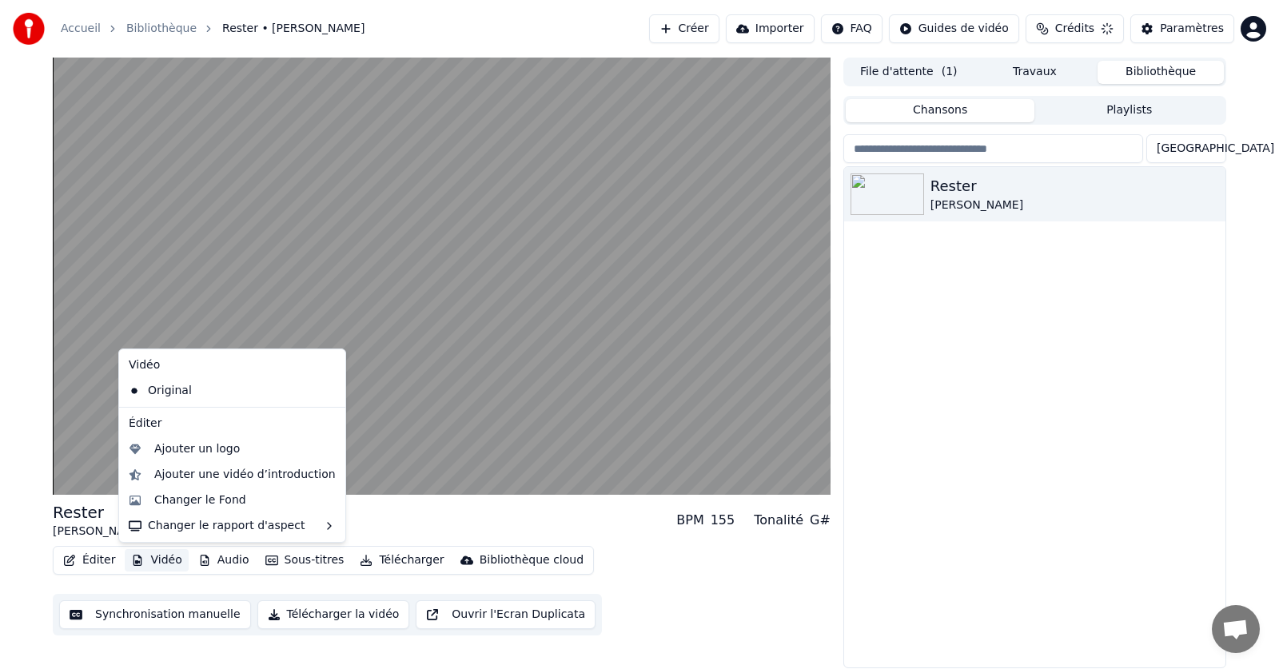
click at [157, 559] on button "Vidéo" at bounding box center [156, 560] width 63 height 22
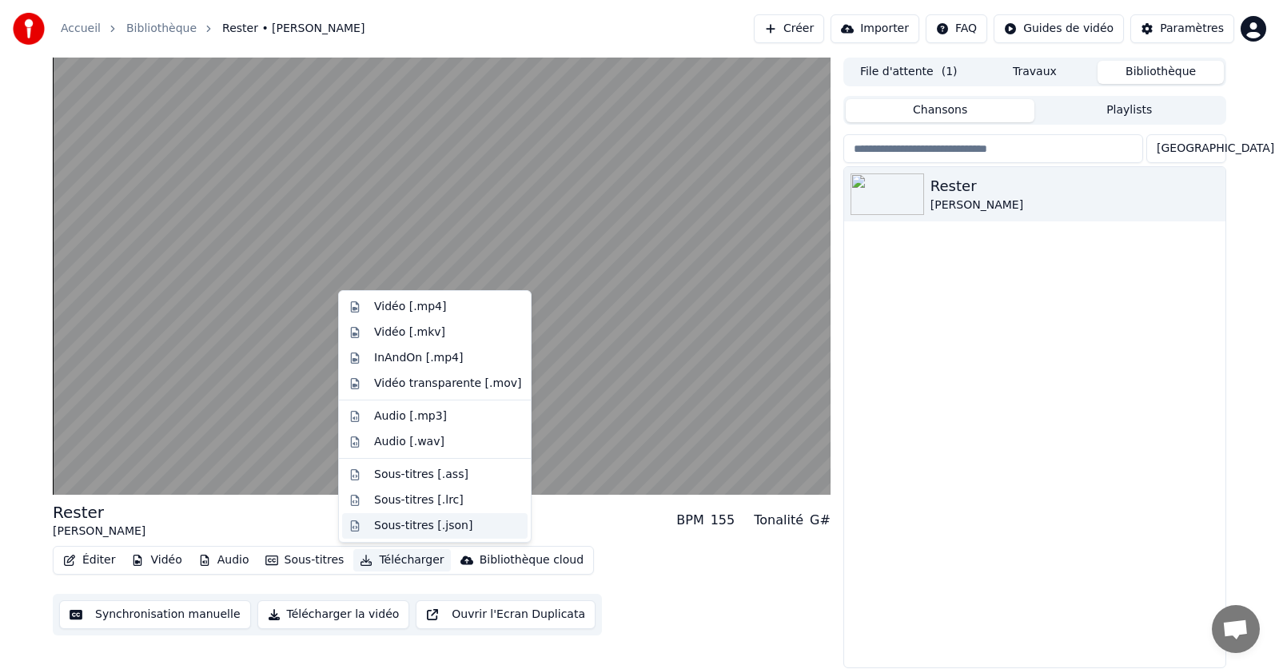
click at [413, 526] on div "Sous-titres [.json]" at bounding box center [423, 526] width 98 height 16
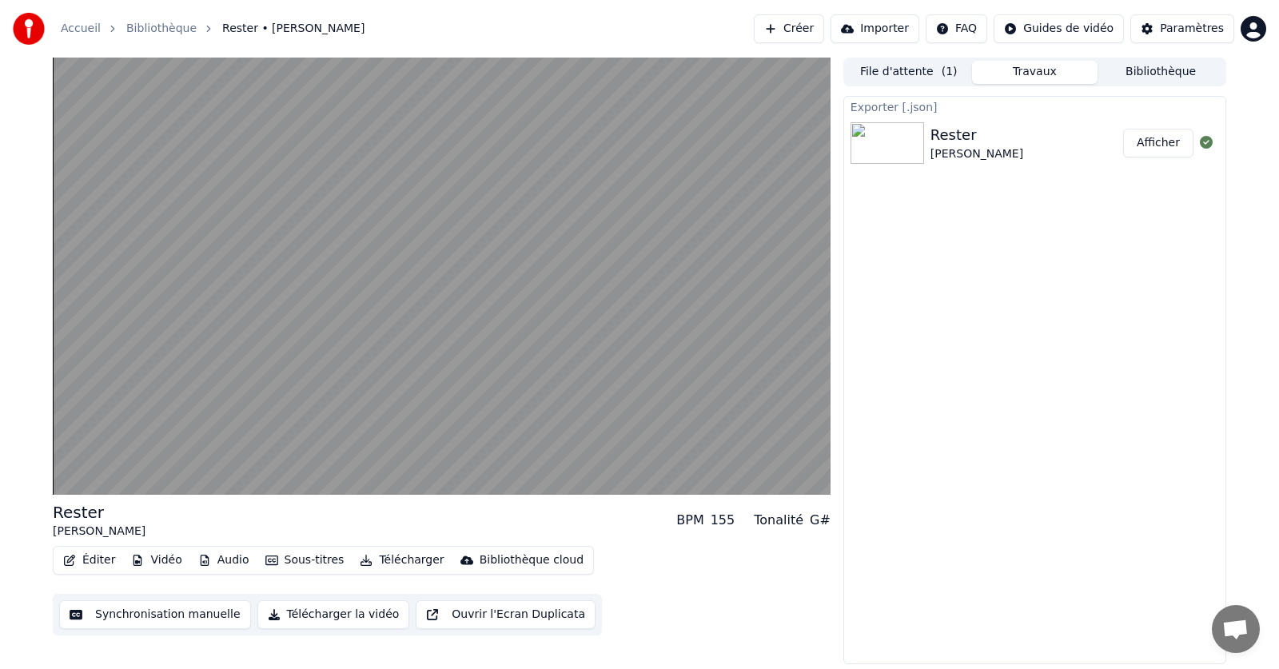
click at [391, 560] on button "Télécharger" at bounding box center [401, 560] width 97 height 22
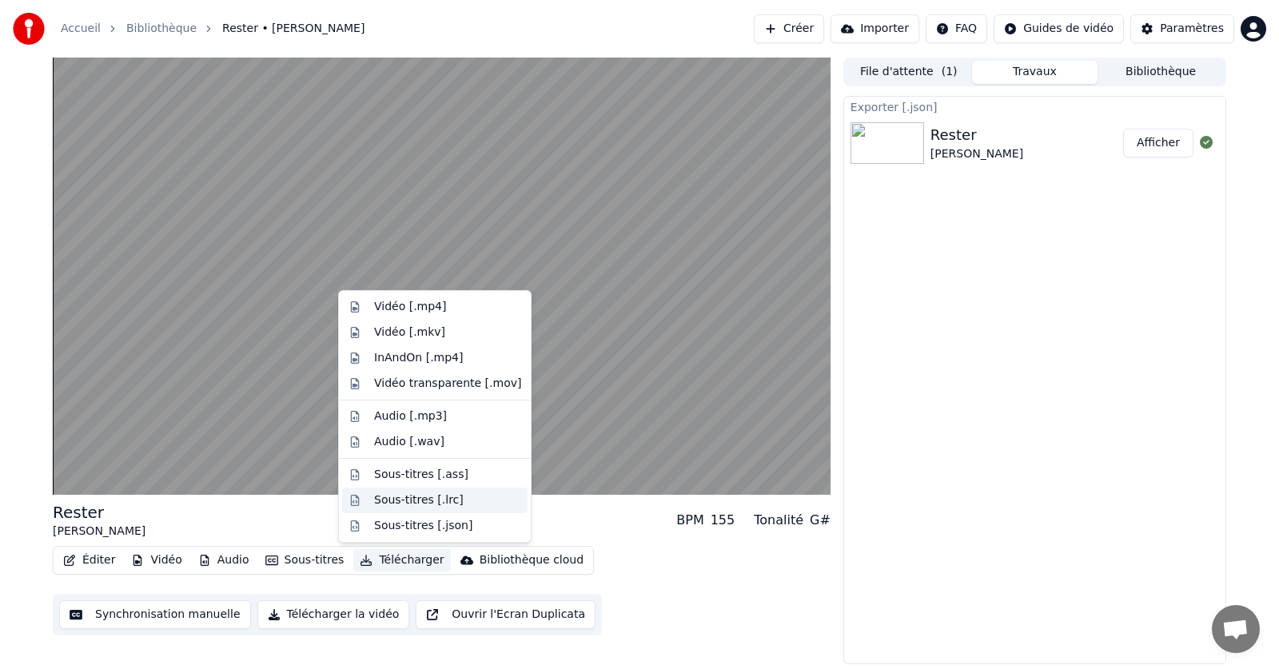
click at [400, 507] on div "Sous-titres [.lrc]" at bounding box center [419, 501] width 90 height 16
click at [388, 565] on button "Télécharger" at bounding box center [401, 560] width 97 height 22
click at [428, 478] on div "Sous-titres [.ass]" at bounding box center [421, 475] width 94 height 16
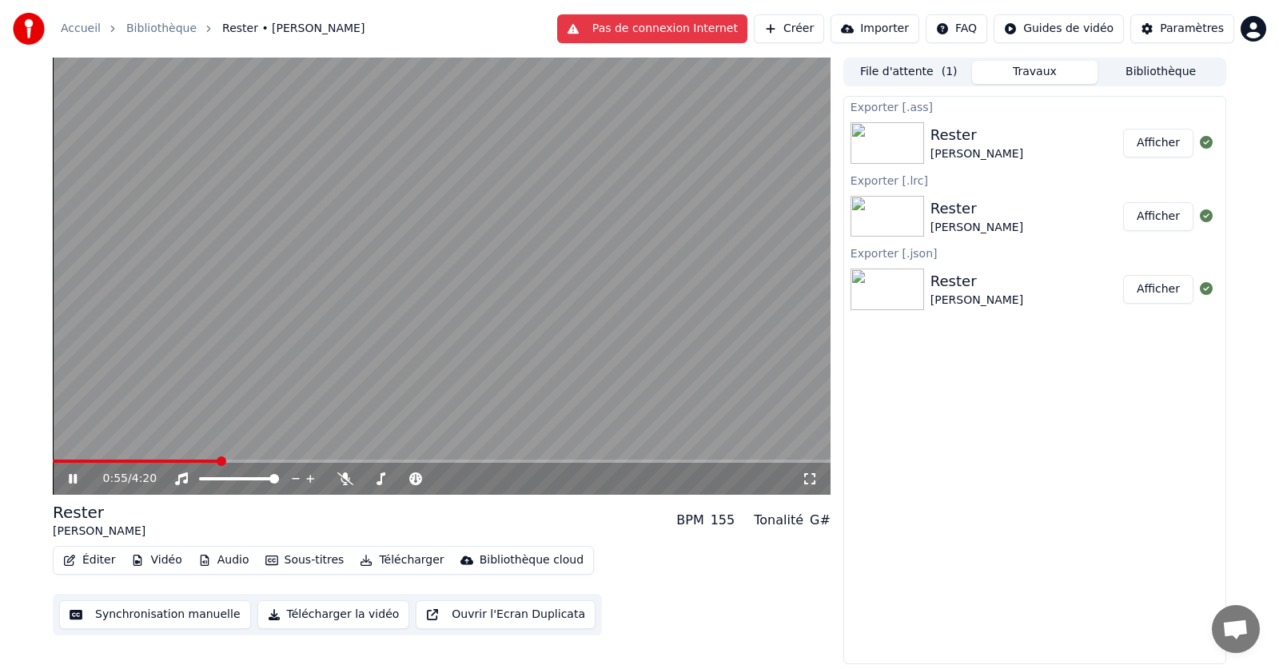
click at [382, 557] on button "Télécharger" at bounding box center [401, 560] width 97 height 22
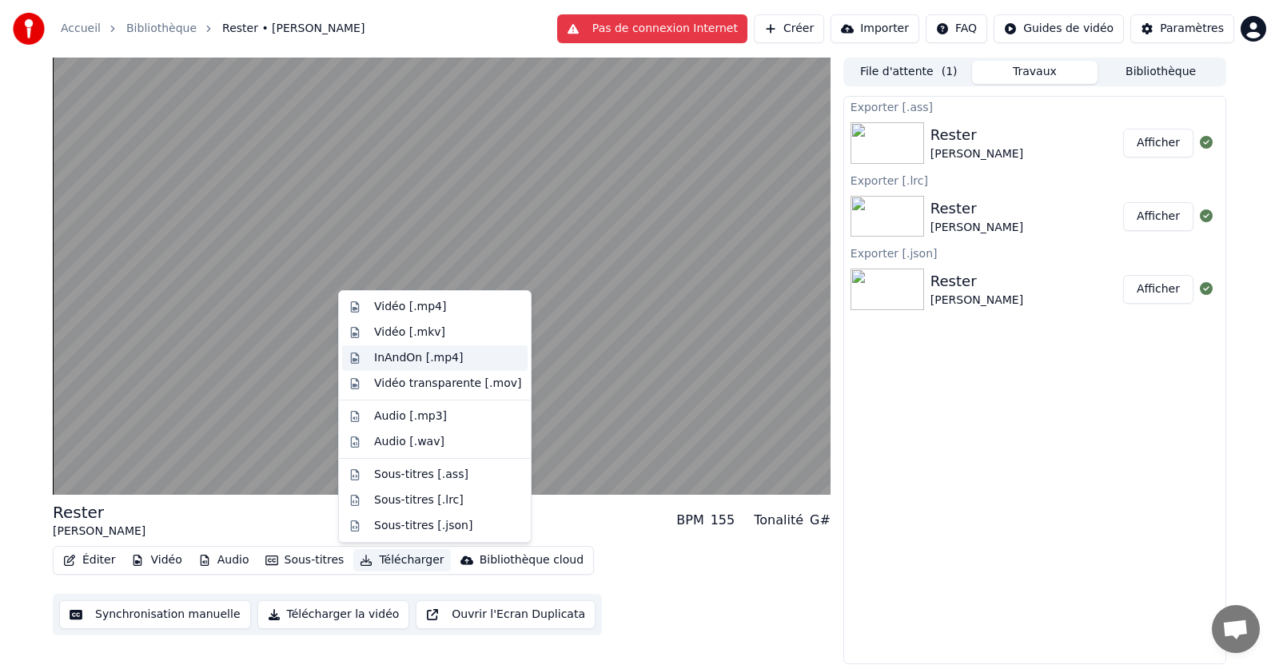
click at [397, 357] on div "InAndOn [.mp4]" at bounding box center [419, 358] width 90 height 16
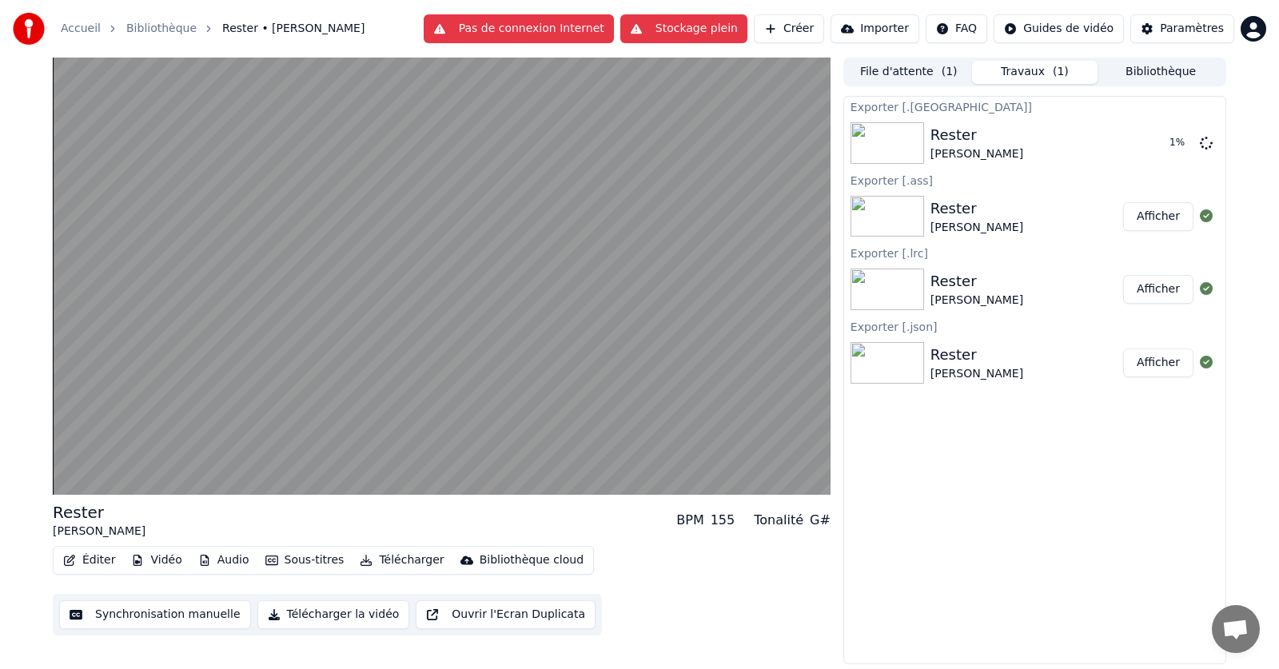
click at [938, 459] on div "Exporter [.inandon] Rester Olivier Loin 1 % Exporter [.ass] Rester Olivier Loin…" at bounding box center [1035, 380] width 383 height 569
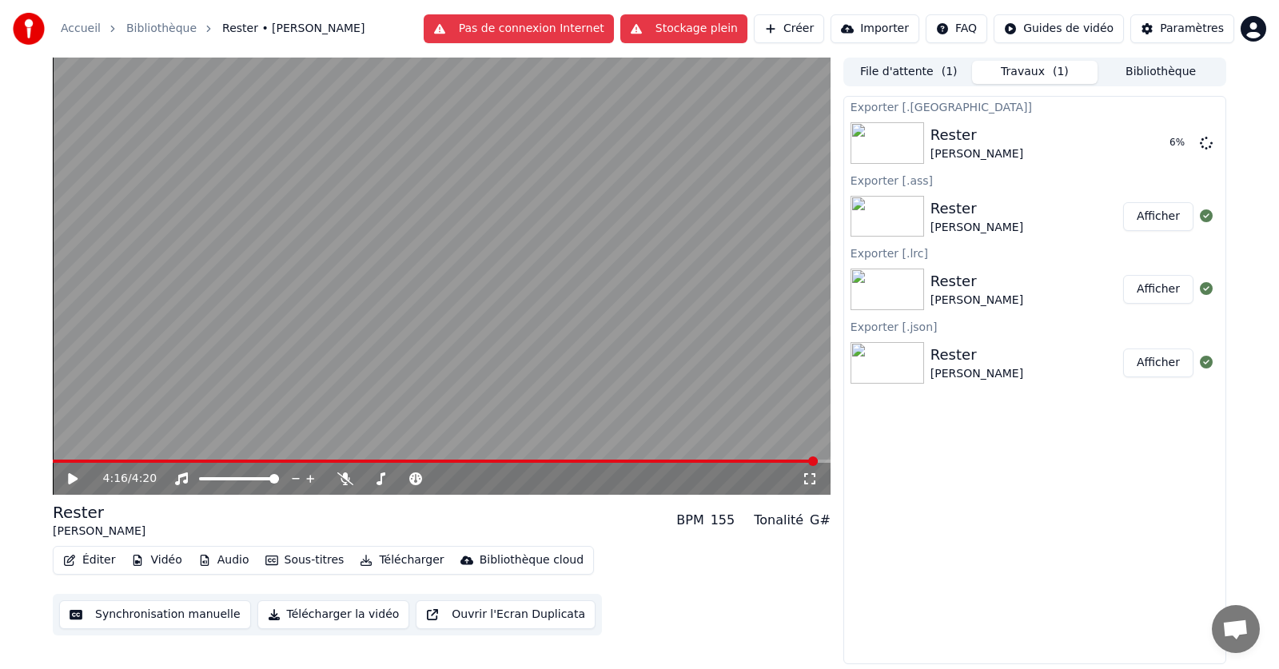
click at [941, 506] on div "Exporter [.inandon] Rester Olivier Loin 6 % Exporter [.ass] Rester Olivier Loin…" at bounding box center [1035, 380] width 383 height 569
click at [1255, 33] on html "Accueil Bibliothèque Rester • Olivier Loin Pas de connexion Internet Créer Impo…" at bounding box center [639, 334] width 1279 height 669
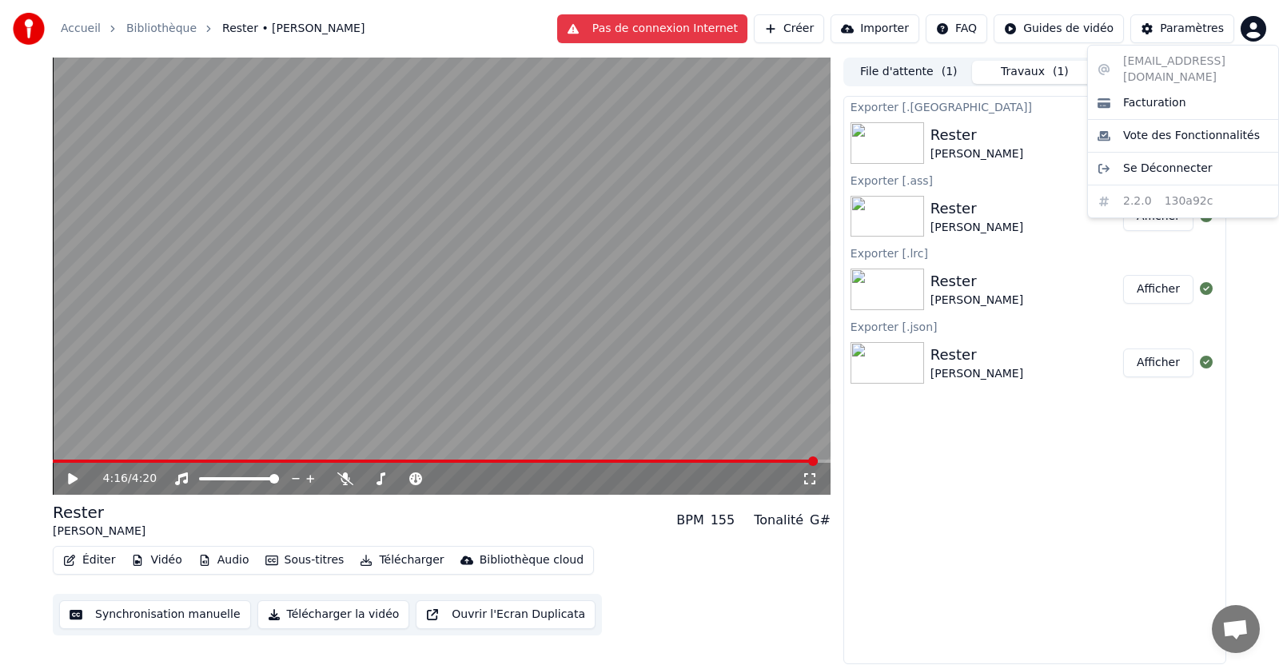
click at [940, 461] on html "Accueil Bibliothèque Rester • Olivier Loin Pas de connexion Internet Créer Impo…" at bounding box center [639, 334] width 1279 height 669
click at [940, 135] on div "Rester" at bounding box center [977, 135] width 93 height 22
click at [1159, 144] on button "Afficher" at bounding box center [1158, 143] width 70 height 29
